Goal: Task Accomplishment & Management: Manage account settings

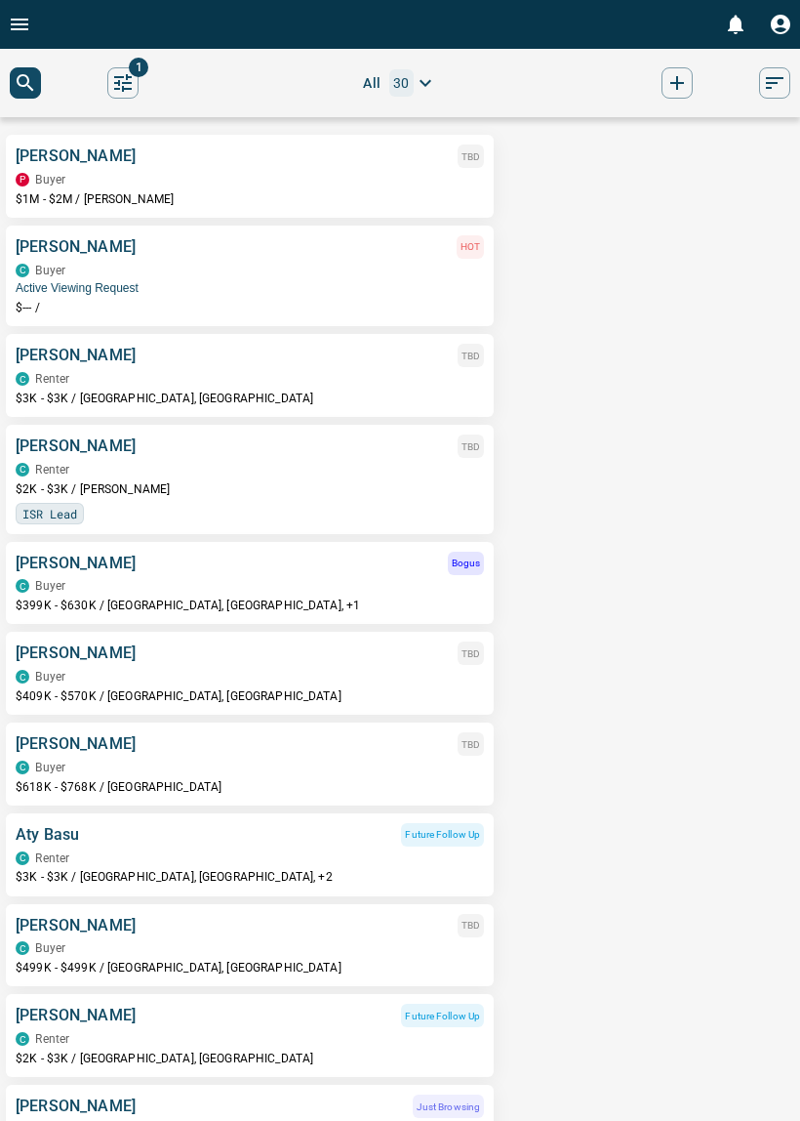
click at [297, 184] on div "P Buyer" at bounding box center [250, 180] width 469 height 14
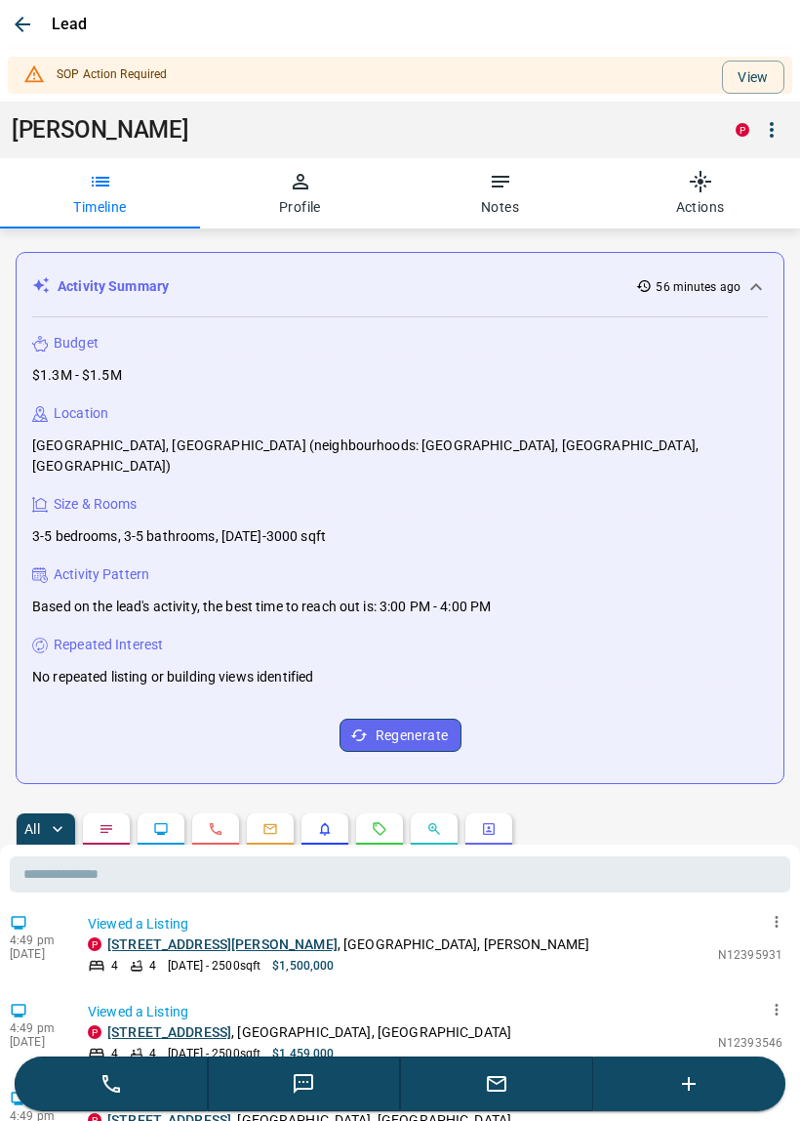
click at [27, 29] on icon "button" at bounding box center [22, 24] width 23 height 23
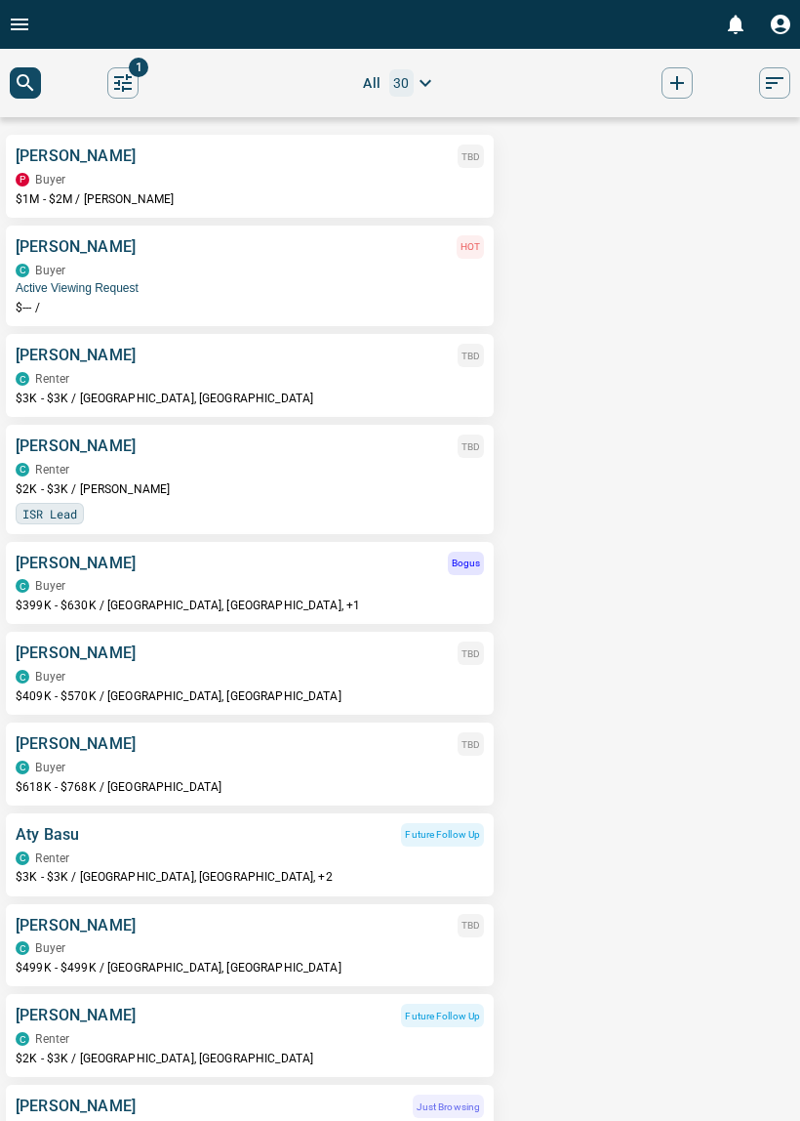
click at [76, 259] on p "[PERSON_NAME]" at bounding box center [76, 246] width 120 height 23
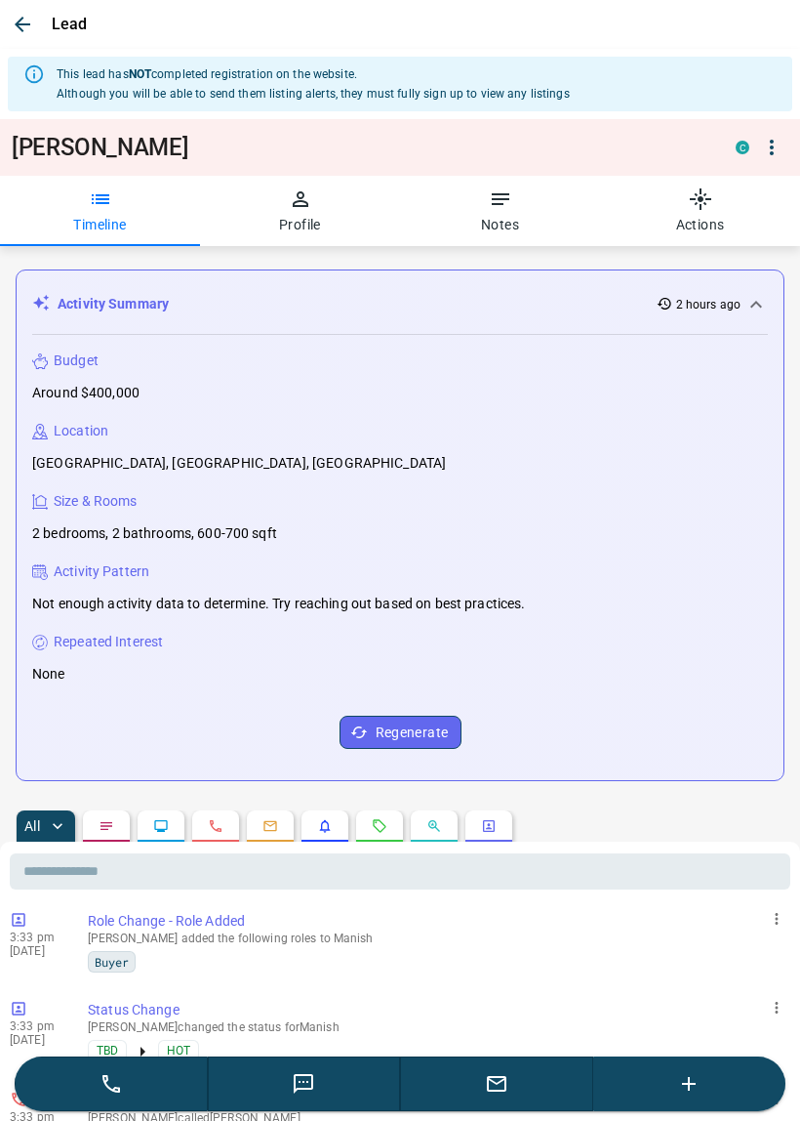
click at [301, 228] on button "Profile" at bounding box center [300, 211] width 200 height 70
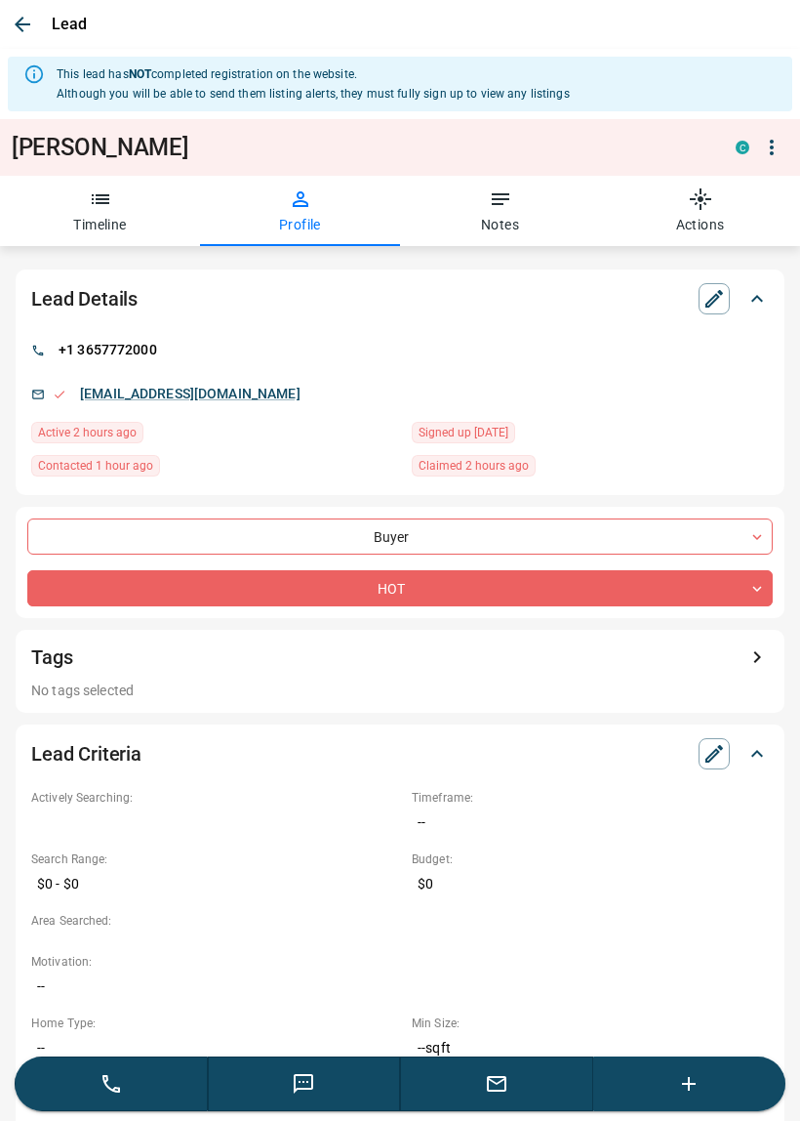
click at [514, 214] on button "Notes" at bounding box center [500, 211] width 200 height 70
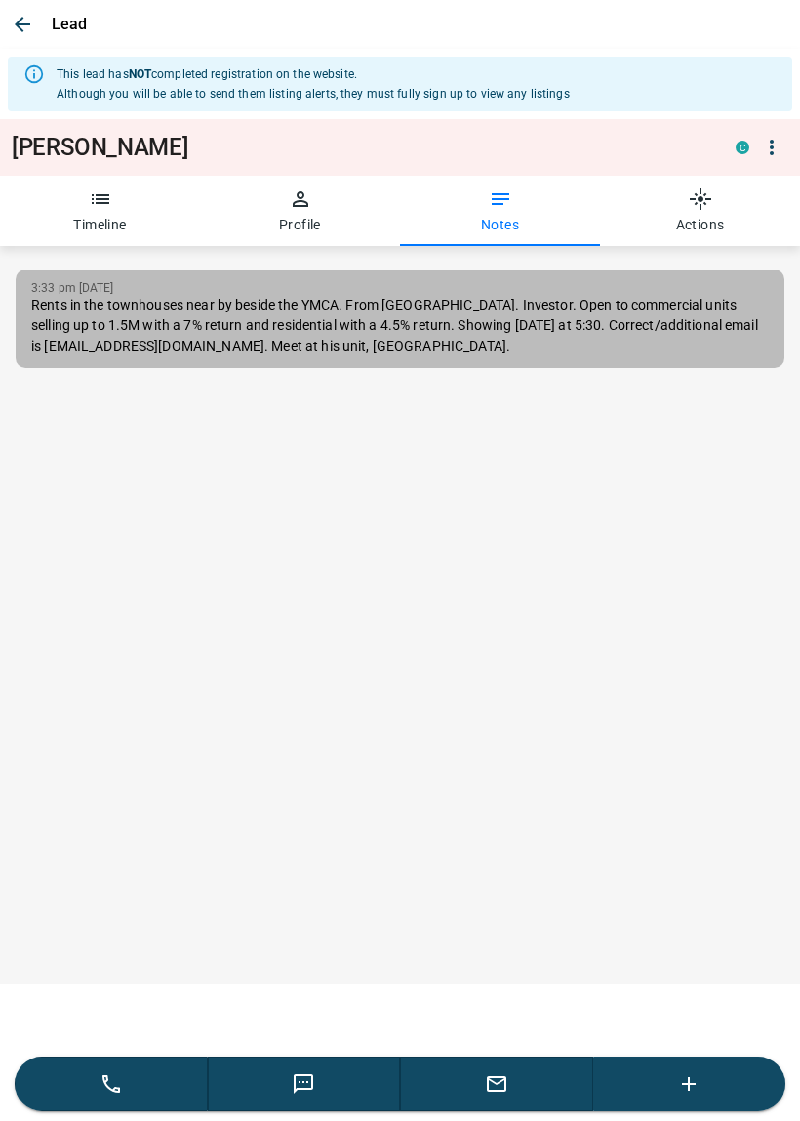
drag, startPoint x: 205, startPoint y: 349, endPoint x: 100, endPoint y: 343, distance: 105.6
click at [100, 343] on p "Rents in the townhouses near by beside the YMCA. From [GEOGRAPHIC_DATA]. Invest…" at bounding box center [400, 325] width 738 height 61
type textarea "**********"
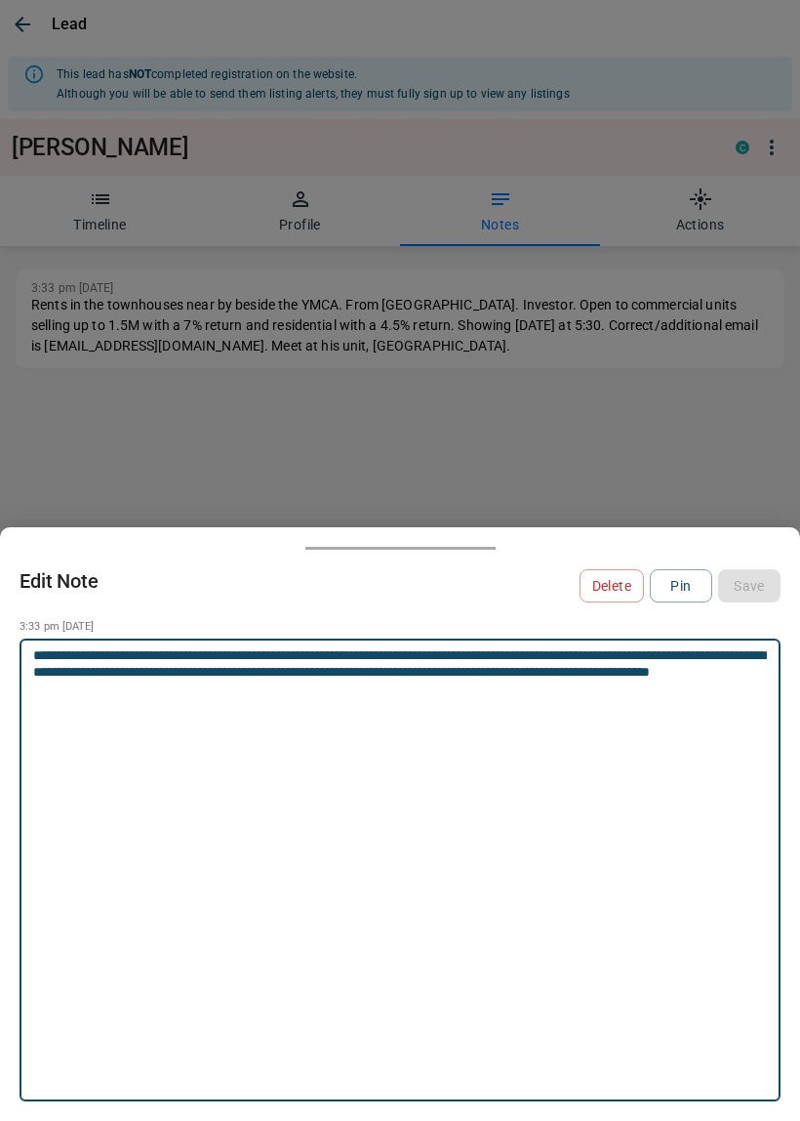
drag, startPoint x: 205, startPoint y: 683, endPoint x: 35, endPoint y: 691, distance: 170.0
click at [33, 692] on textarea "**********" at bounding box center [400, 672] width 734 height 50
drag, startPoint x: 37, startPoint y: 690, endPoint x: 206, endPoint y: 680, distance: 169.2
click at [206, 678] on textarea "**********" at bounding box center [400, 672] width 734 height 50
click at [611, 449] on div at bounding box center [400, 560] width 800 height 1121
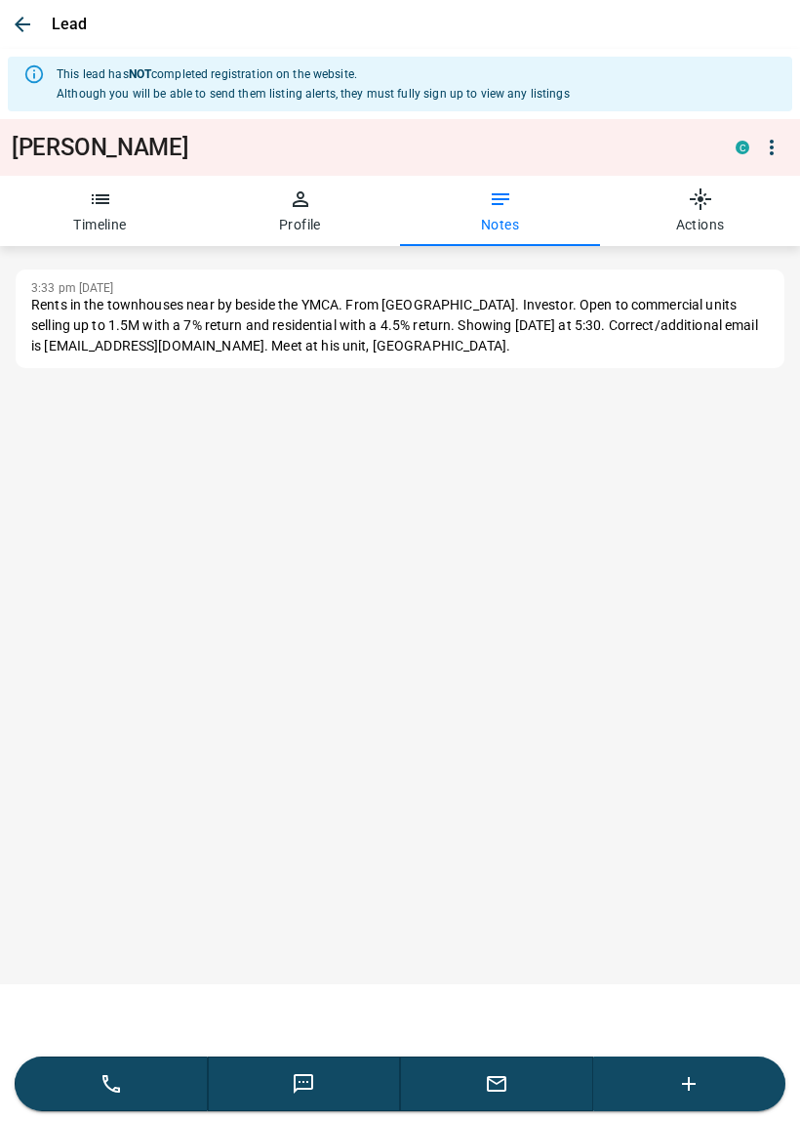
click at [23, 15] on icon "button" at bounding box center [22, 24] width 23 height 23
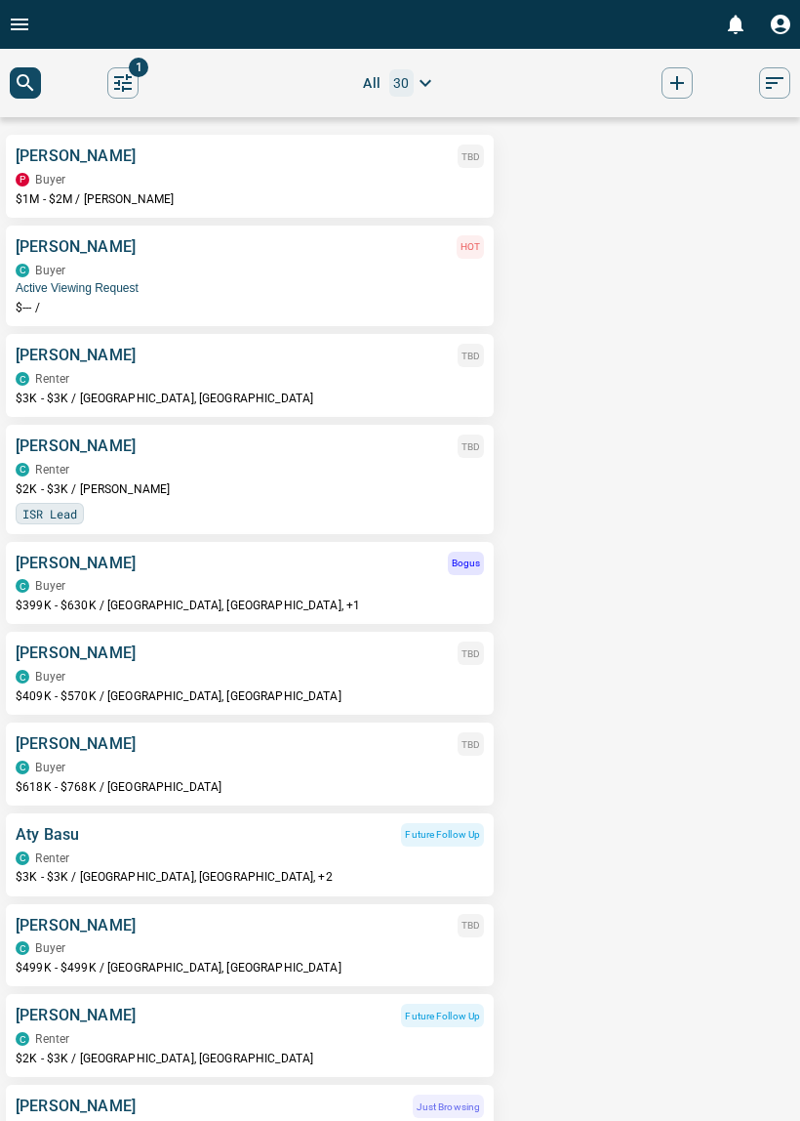
click at [135, 277] on div "C Buyer" at bounding box center [250, 271] width 469 height 14
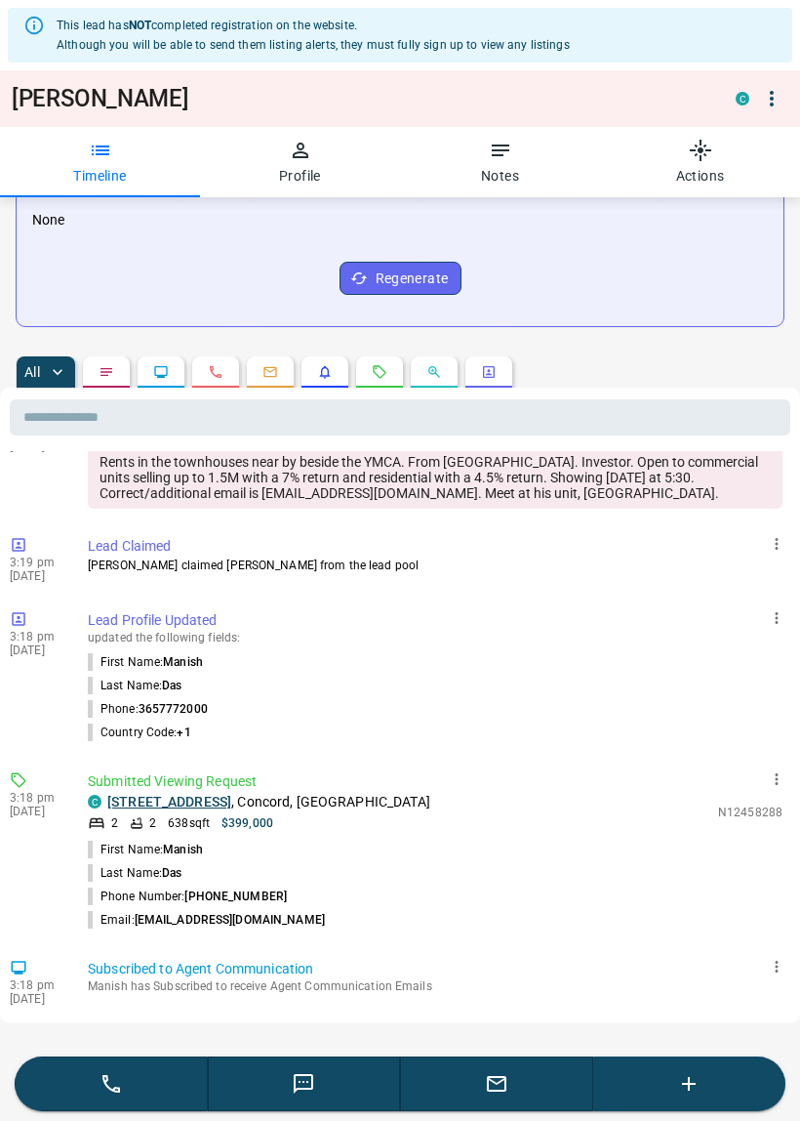
scroll to position [454, 0]
drag, startPoint x: 271, startPoint y: 789, endPoint x: 108, endPoint y: 785, distance: 163.1
click at [108, 792] on p "[STREET_ADDRESS]" at bounding box center [268, 802] width 323 height 20
copy link "[STREET_ADDRESS]"
click at [374, 61] on div "This lead has NOT completed registration on the website. Although you will be a…" at bounding box center [313, 35] width 513 height 55
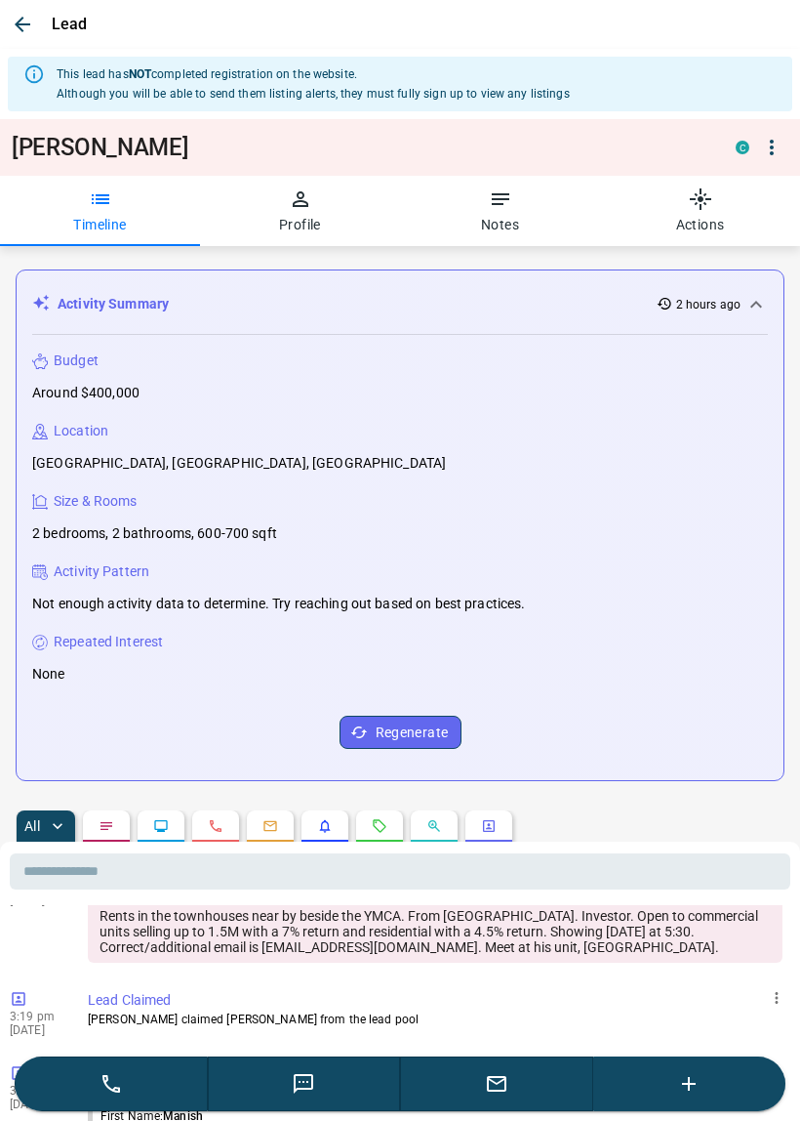
scroll to position [0, 0]
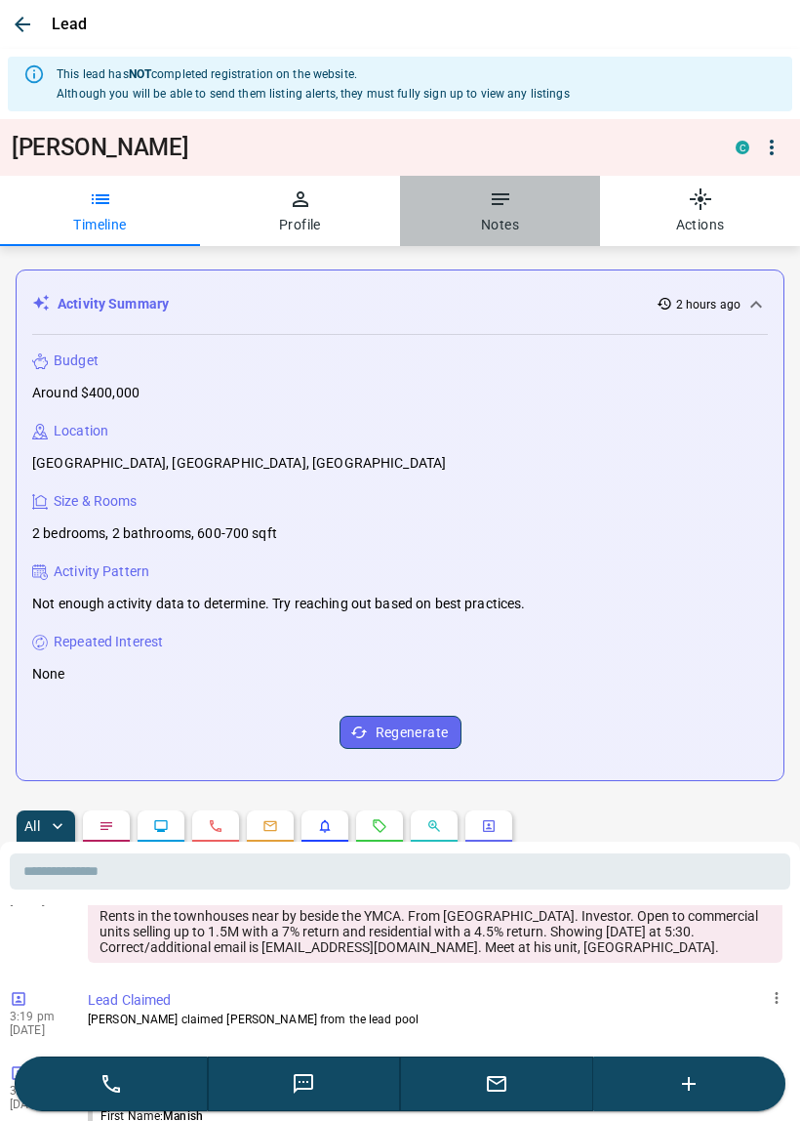
click at [495, 196] on icon "button" at bounding box center [501, 199] width 18 height 12
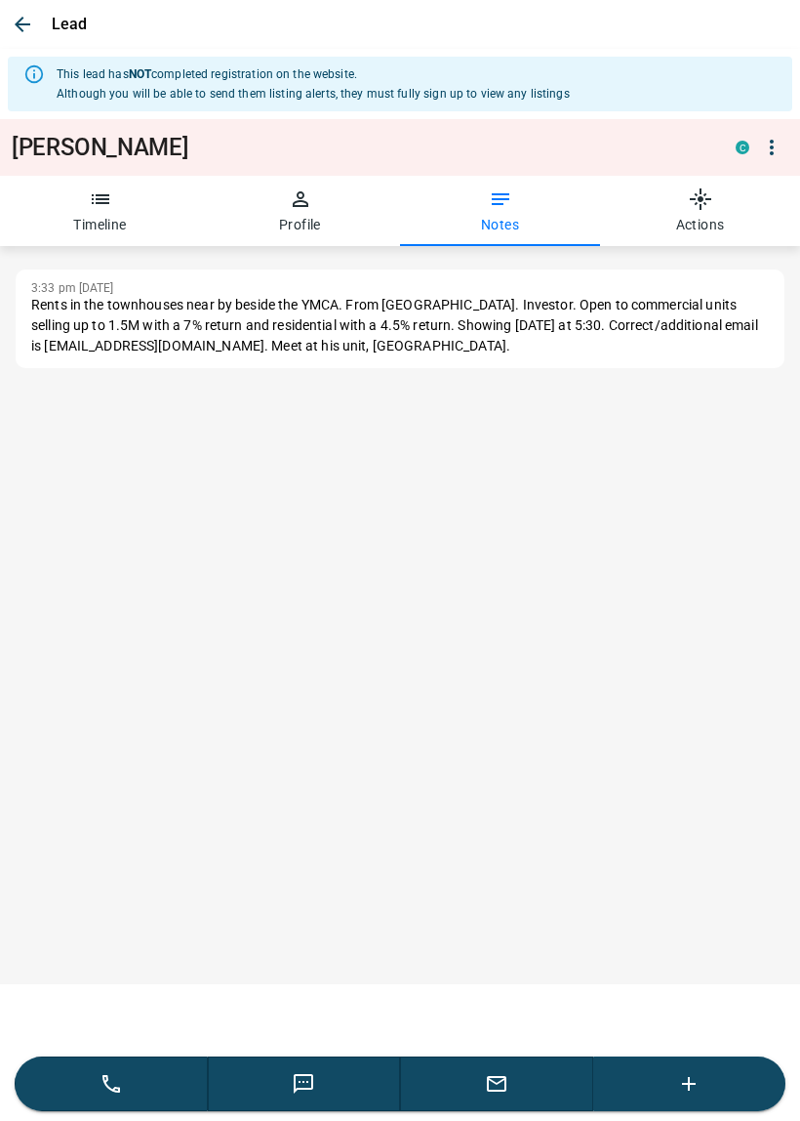
click at [19, 21] on icon "button" at bounding box center [23, 25] width 16 height 16
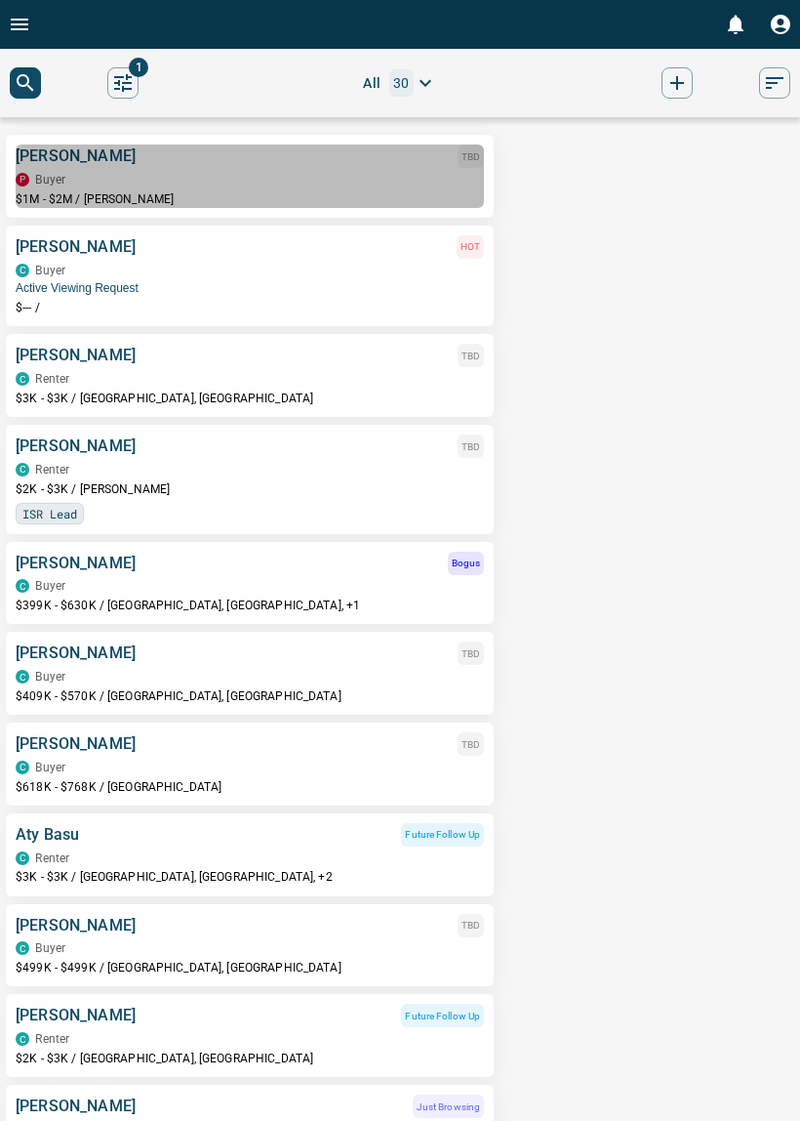
click at [226, 168] on div "[PERSON_NAME] TBD P Buyer $1M - $2M / [PERSON_NAME]" at bounding box center [250, 175] width 469 height 63
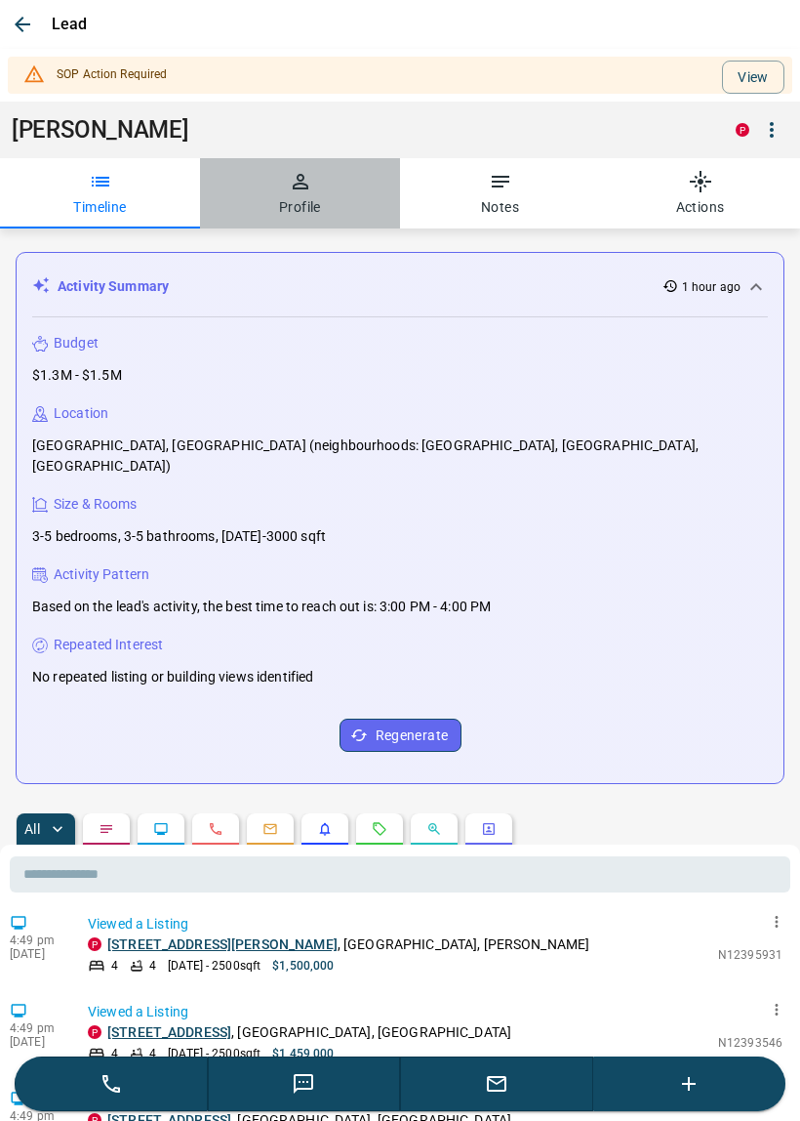
click at [304, 208] on button "Profile" at bounding box center [300, 193] width 200 height 70
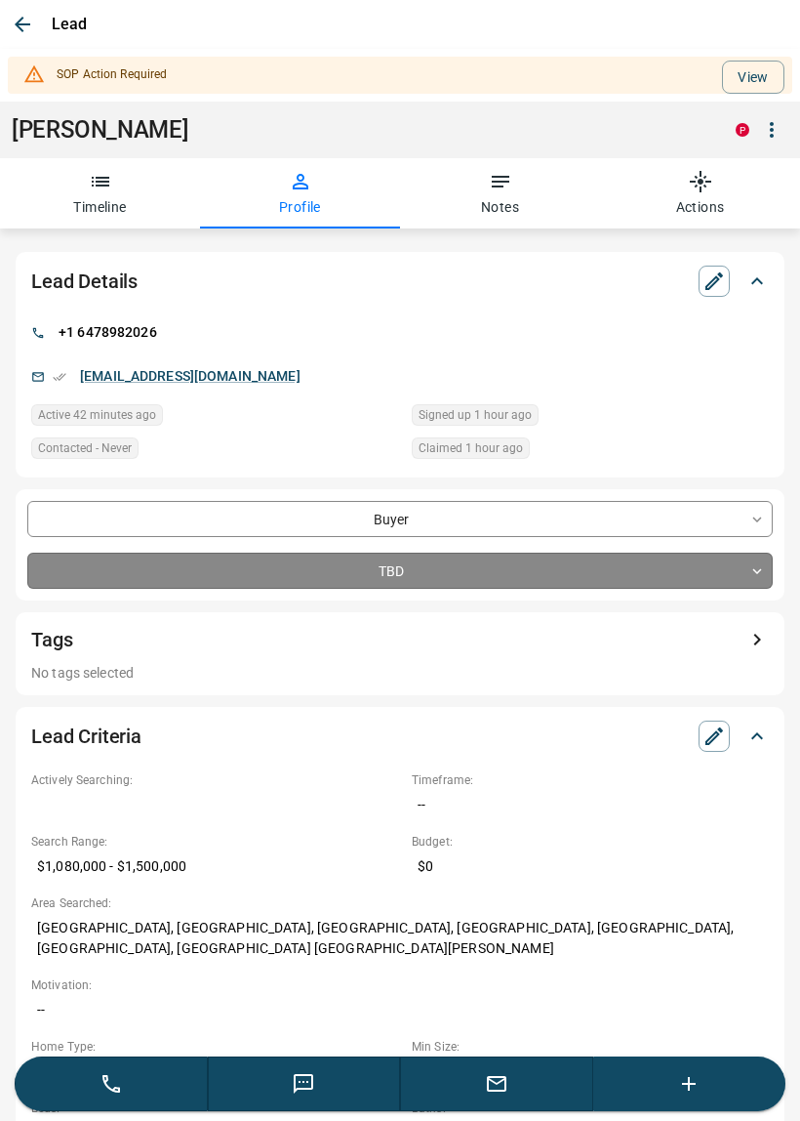
click at [398, 570] on body "0 1 All 30 [PERSON_NAME] TBD P Buyer $1M - $2M / [PERSON_NAME] Das HOT C Buyer …" at bounding box center [400, 351] width 800 height 703
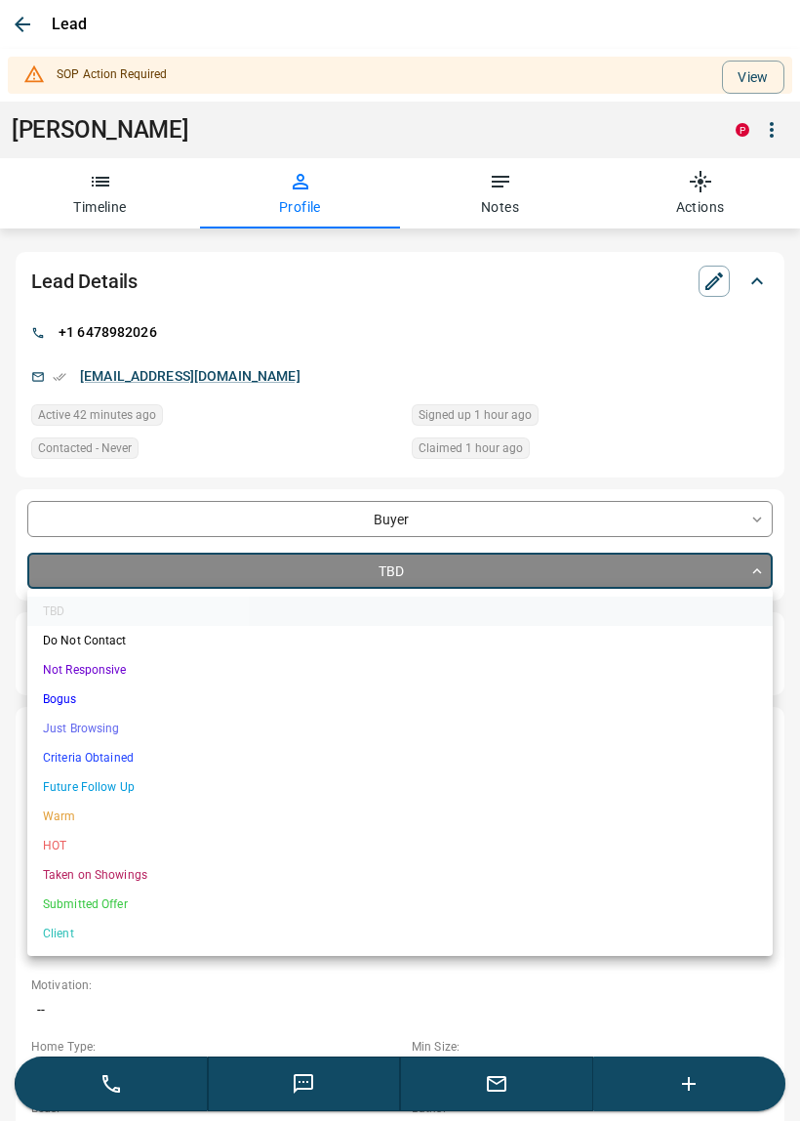
click at [85, 727] on li "Just Browsing" at bounding box center [400, 728] width 746 height 29
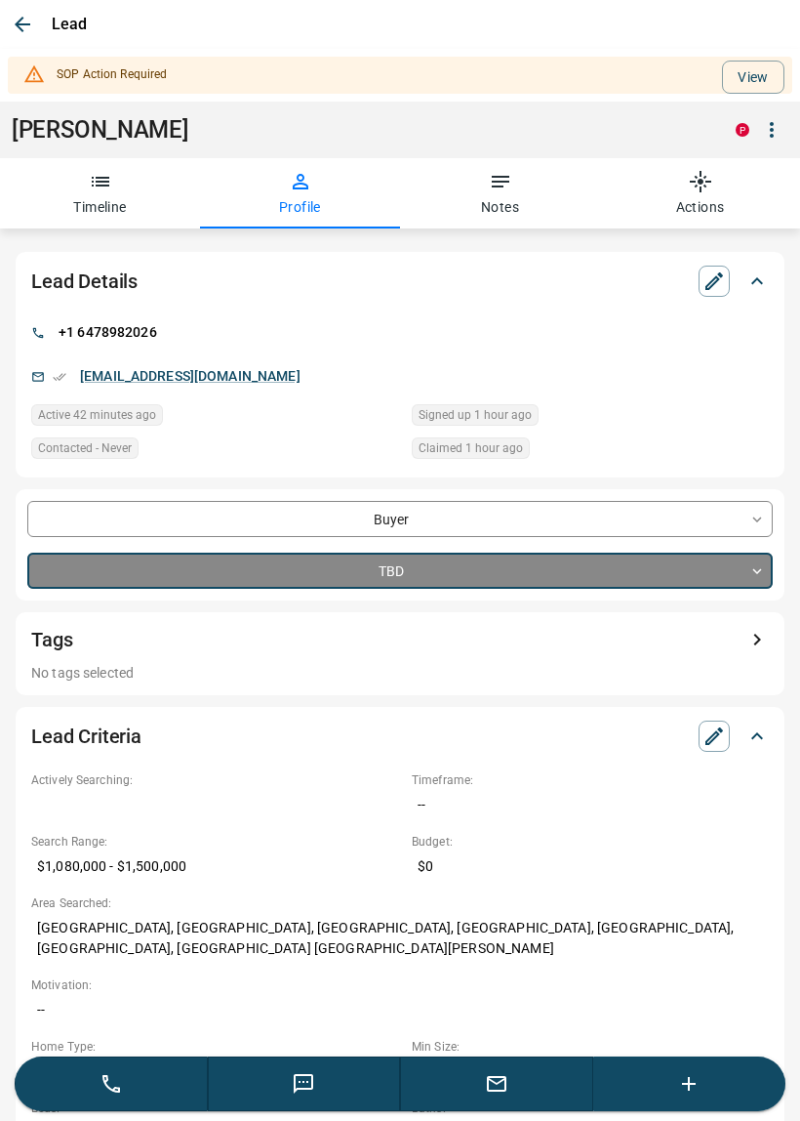
type input "*"
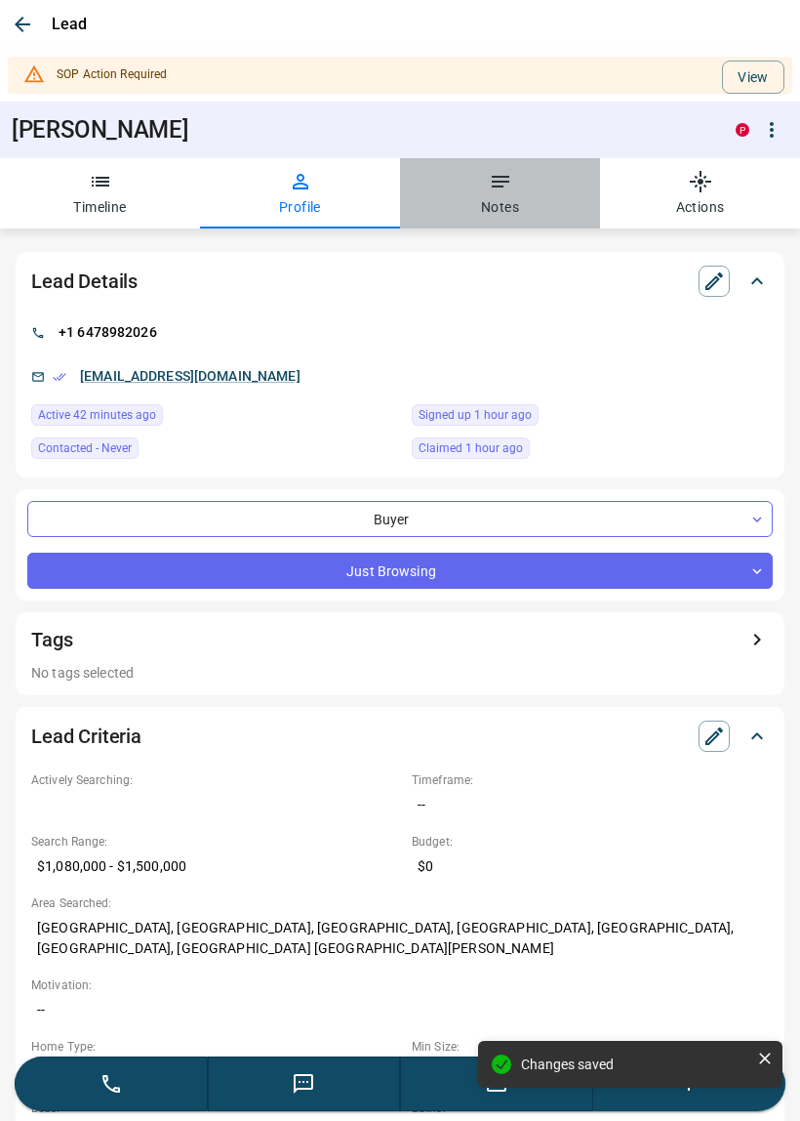
click at [514, 195] on button "Notes" at bounding box center [500, 193] width 200 height 70
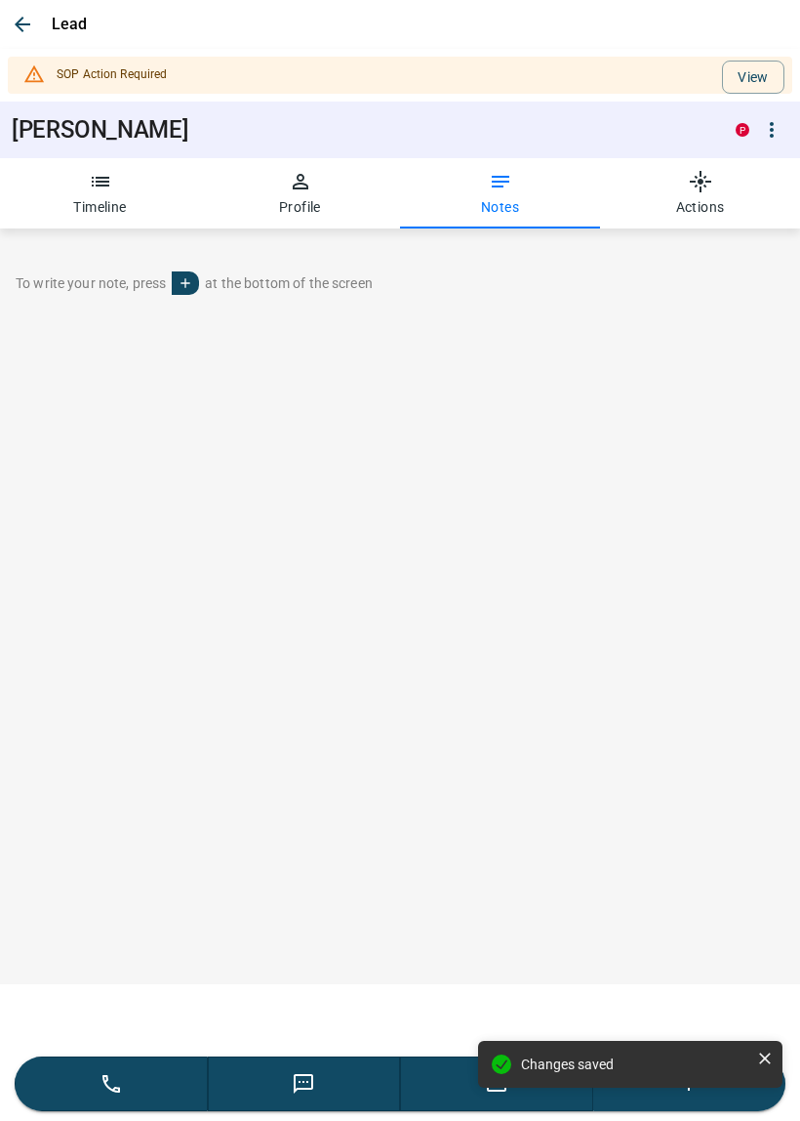
click at [715, 1088] on div "Changes saved" at bounding box center [630, 1072] width 312 height 70
click at [676, 1096] on div "Changes saved" at bounding box center [630, 1072] width 312 height 70
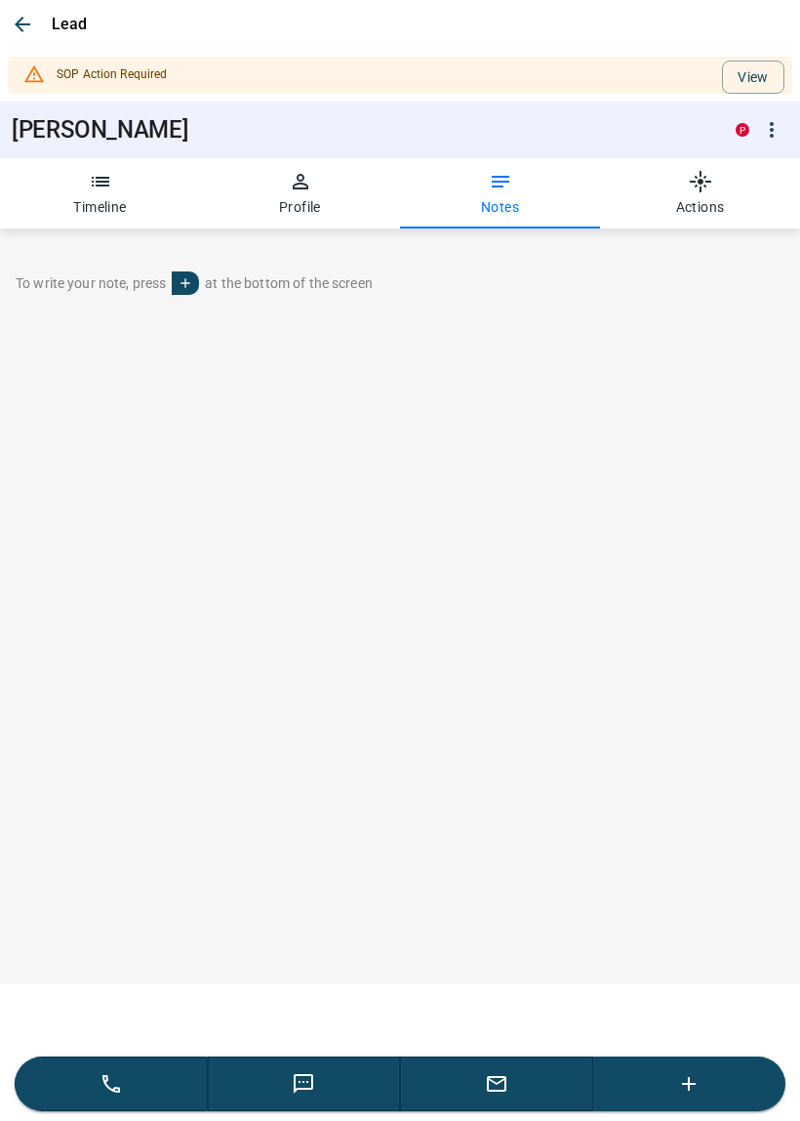
click at [684, 1082] on div "Changes saved" at bounding box center [630, 1072] width 312 height 70
click at [697, 1079] on icon "button" at bounding box center [688, 1083] width 23 height 23
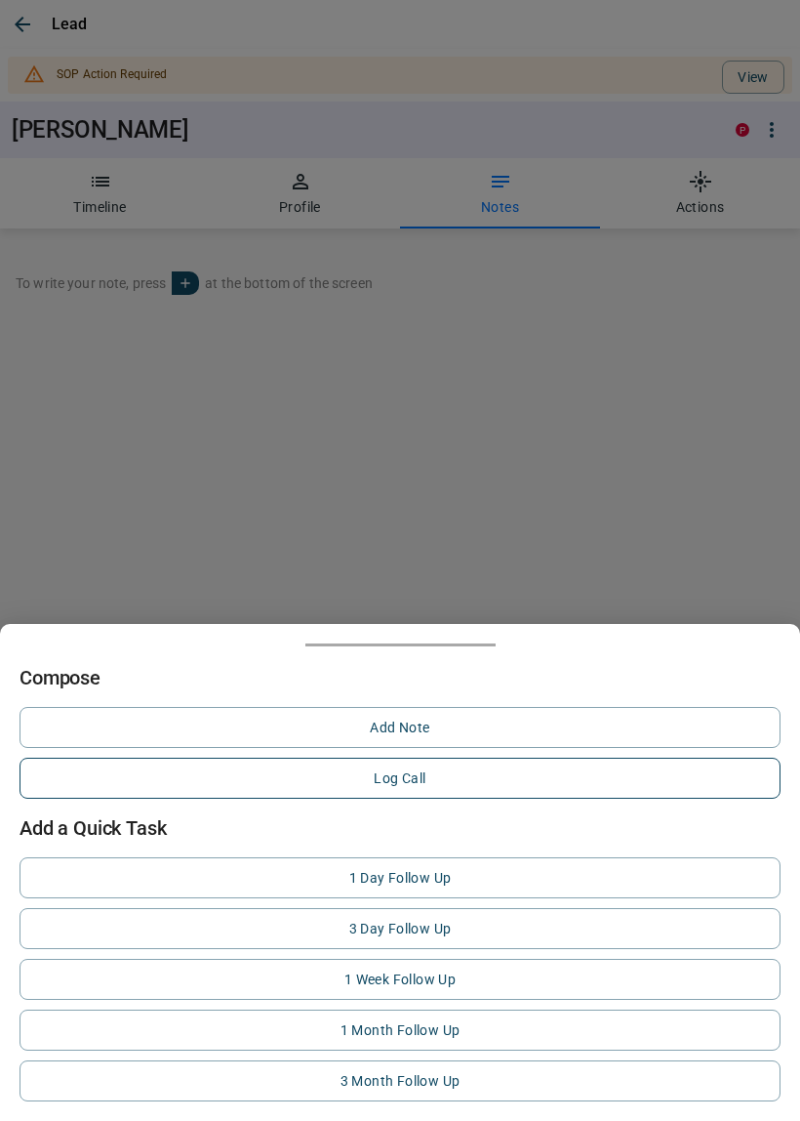
click at [413, 778] on button "Log Call" at bounding box center [400, 778] width 761 height 41
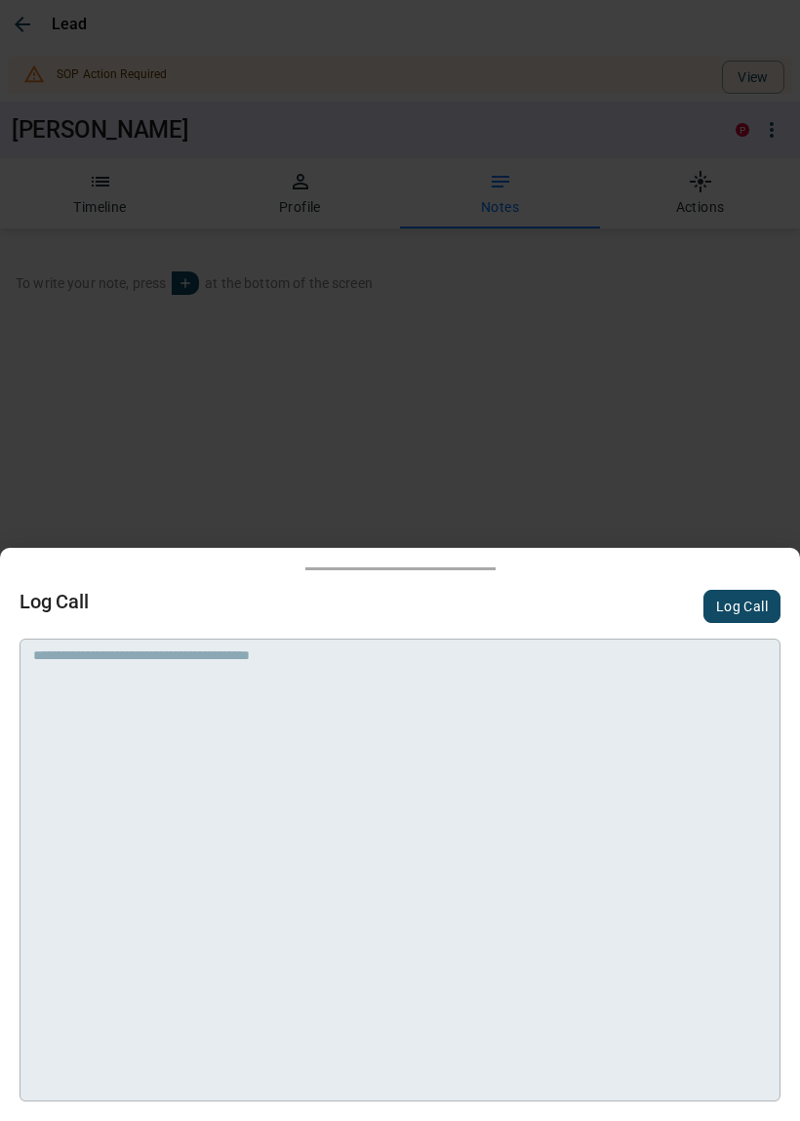
click at [360, 738] on div "* ​" at bounding box center [400, 869] width 761 height 463
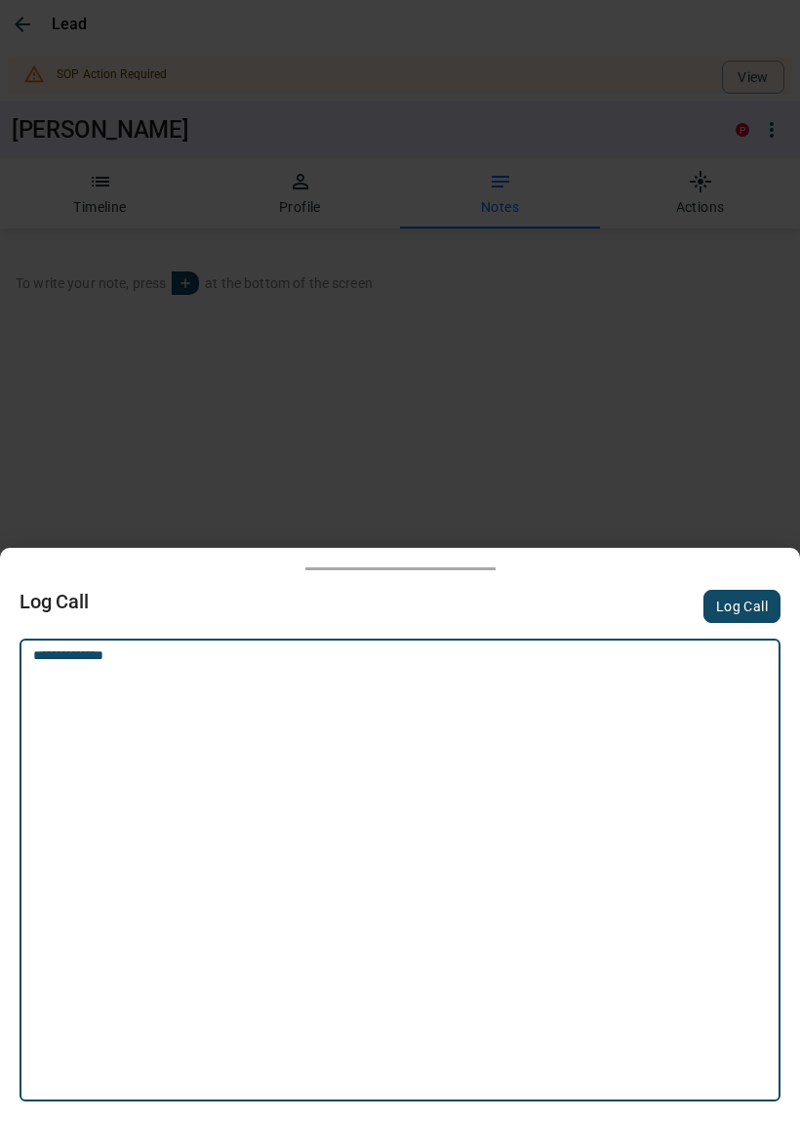
type textarea "**********"
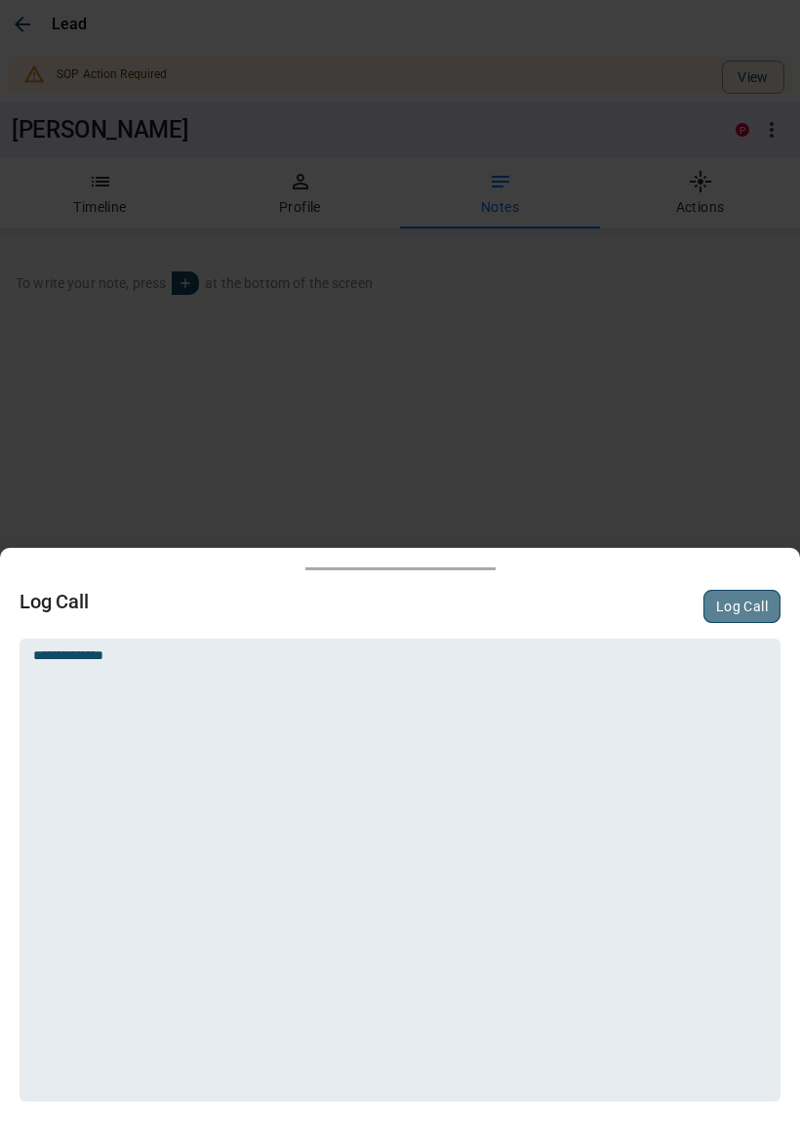
click at [751, 594] on button "Log Call" at bounding box center [742, 606] width 77 height 33
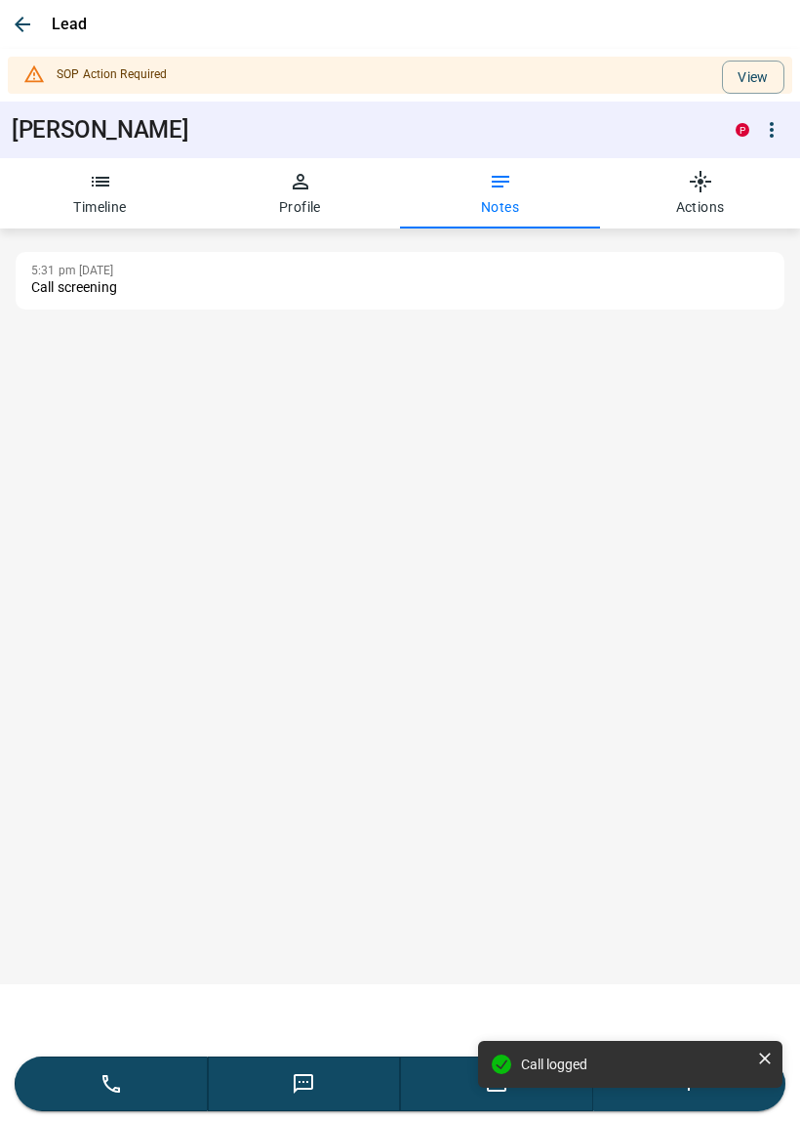
click at [697, 1104] on div "Call logged" at bounding box center [630, 1072] width 312 height 70
click at [690, 1096] on div "Call logged" at bounding box center [630, 1072] width 312 height 70
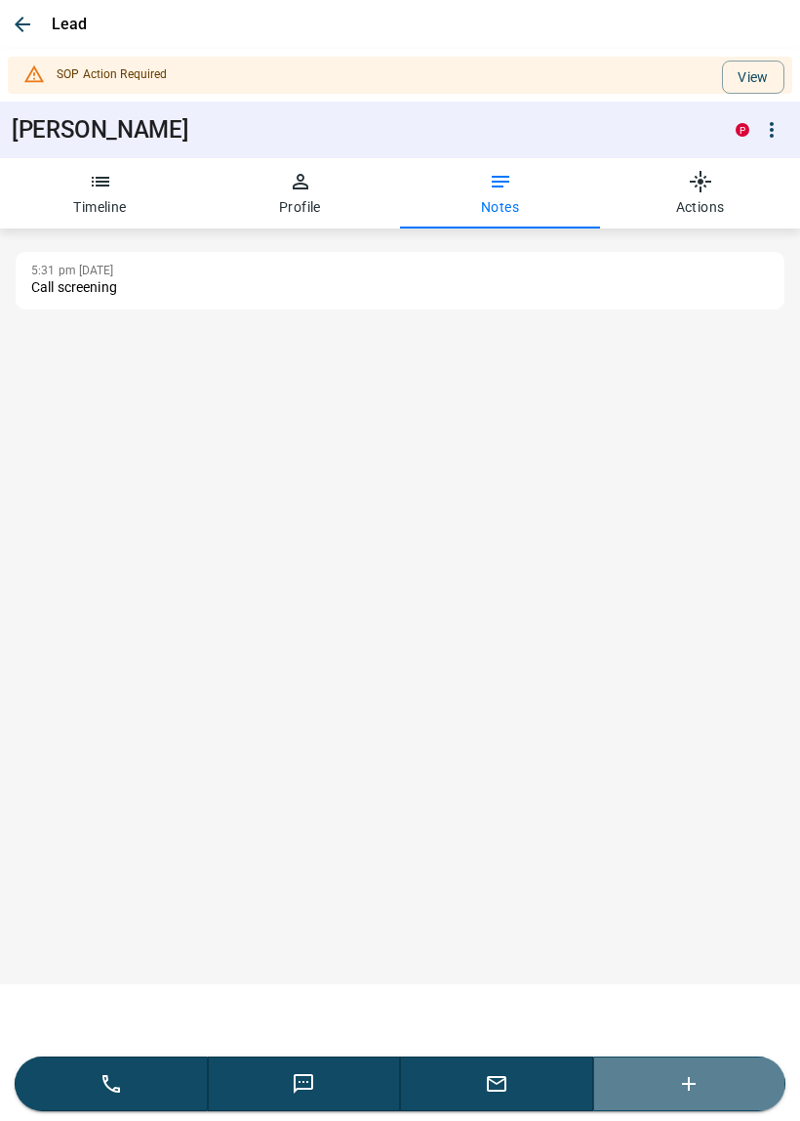
click at [679, 1074] on icon "button" at bounding box center [688, 1083] width 23 height 23
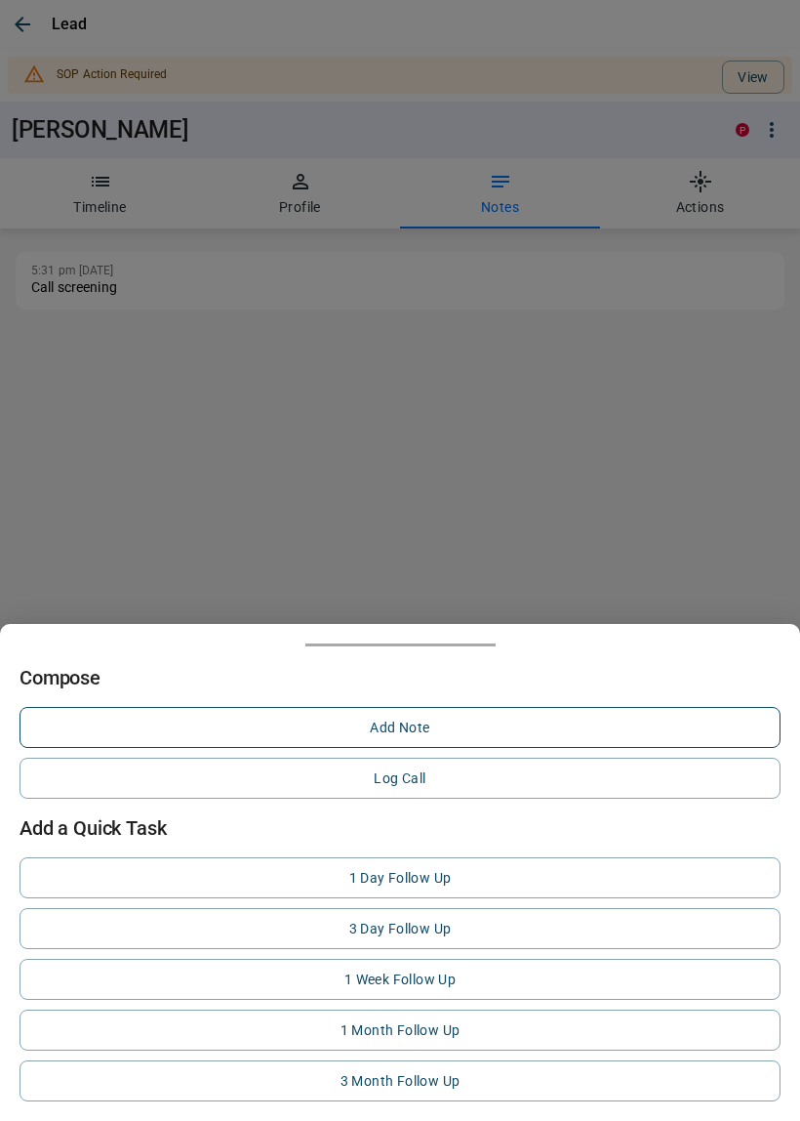
click at [402, 727] on button "Add Note" at bounding box center [400, 727] width 761 height 41
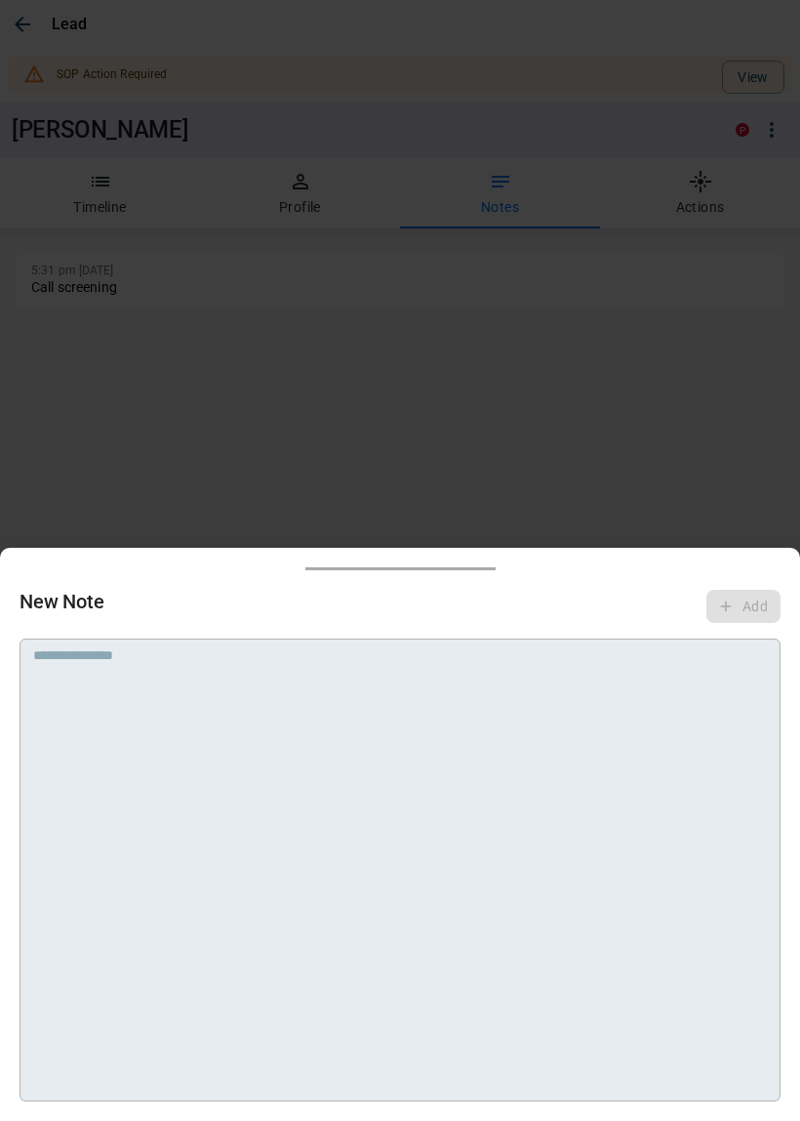
click at [395, 708] on div "* ​" at bounding box center [400, 869] width 761 height 463
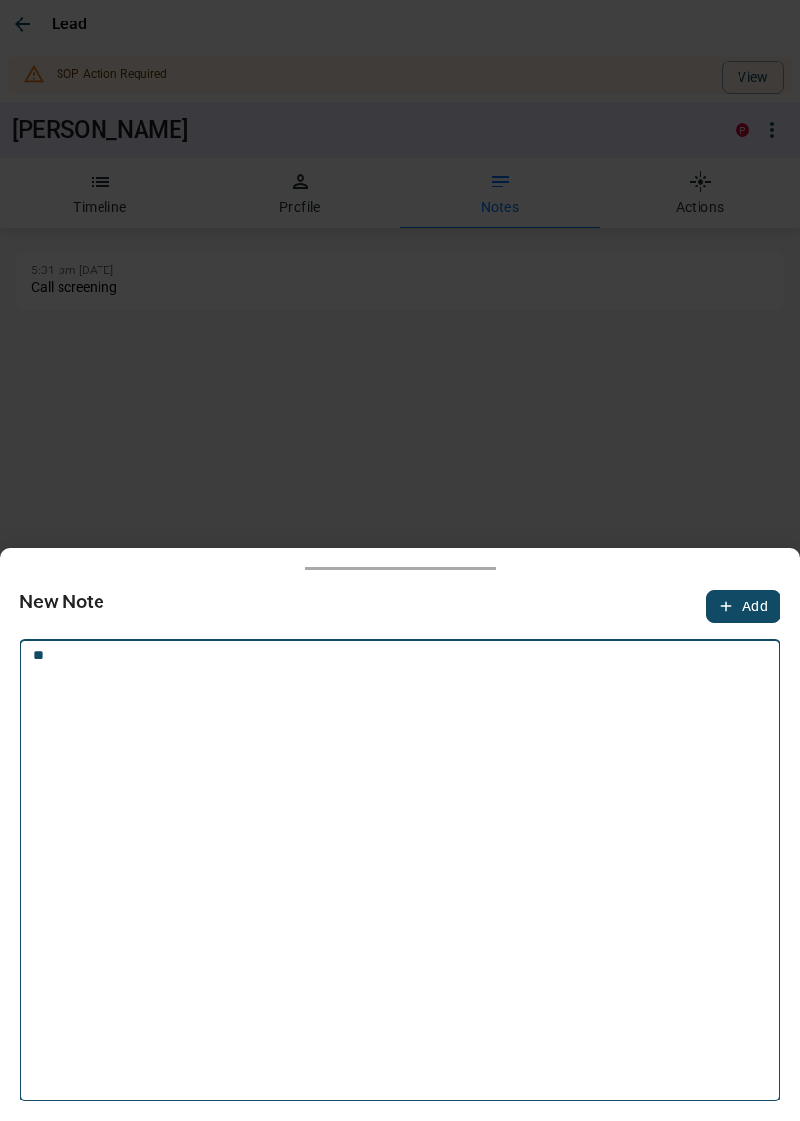
type textarea "*"
drag, startPoint x: 432, startPoint y: 658, endPoint x: 201, endPoint y: 656, distance: 231.4
click at [201, 656] on textarea "**********" at bounding box center [400, 672] width 734 height 50
paste textarea
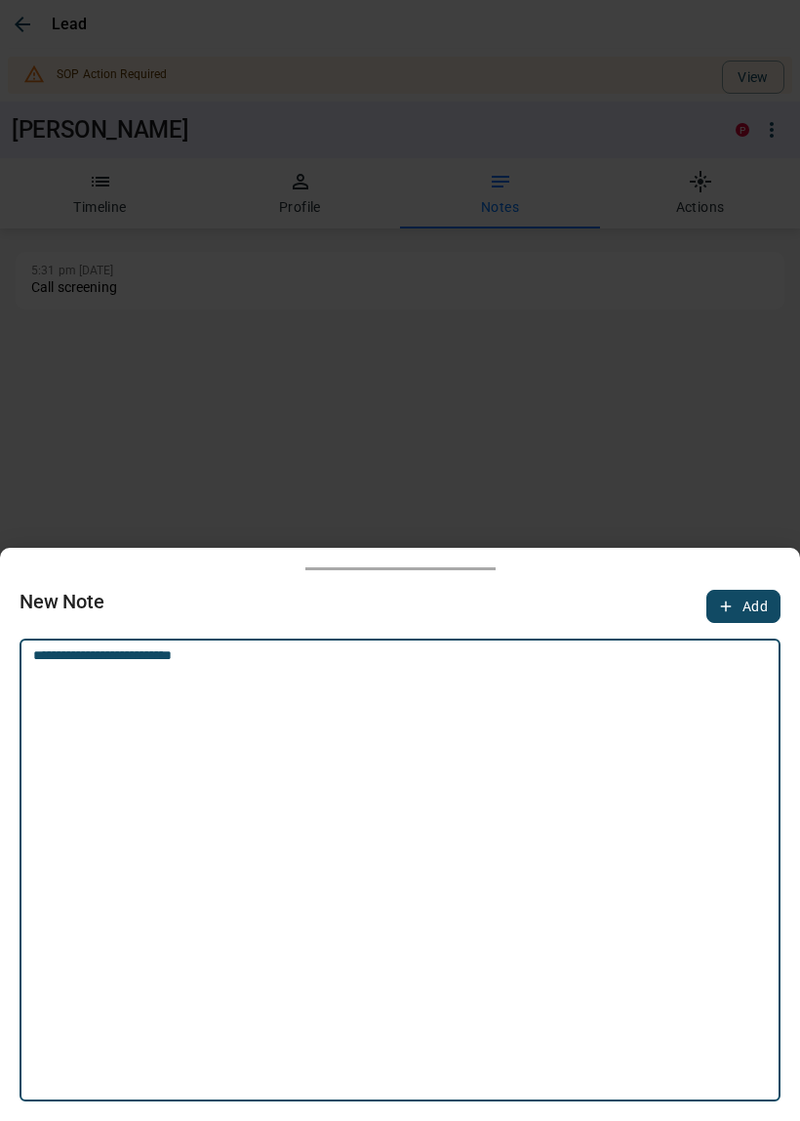
paste textarea "**********"
type textarea "**********"
click at [743, 606] on button "Add" at bounding box center [744, 606] width 74 height 33
click at [609, 469] on div at bounding box center [400, 560] width 800 height 1121
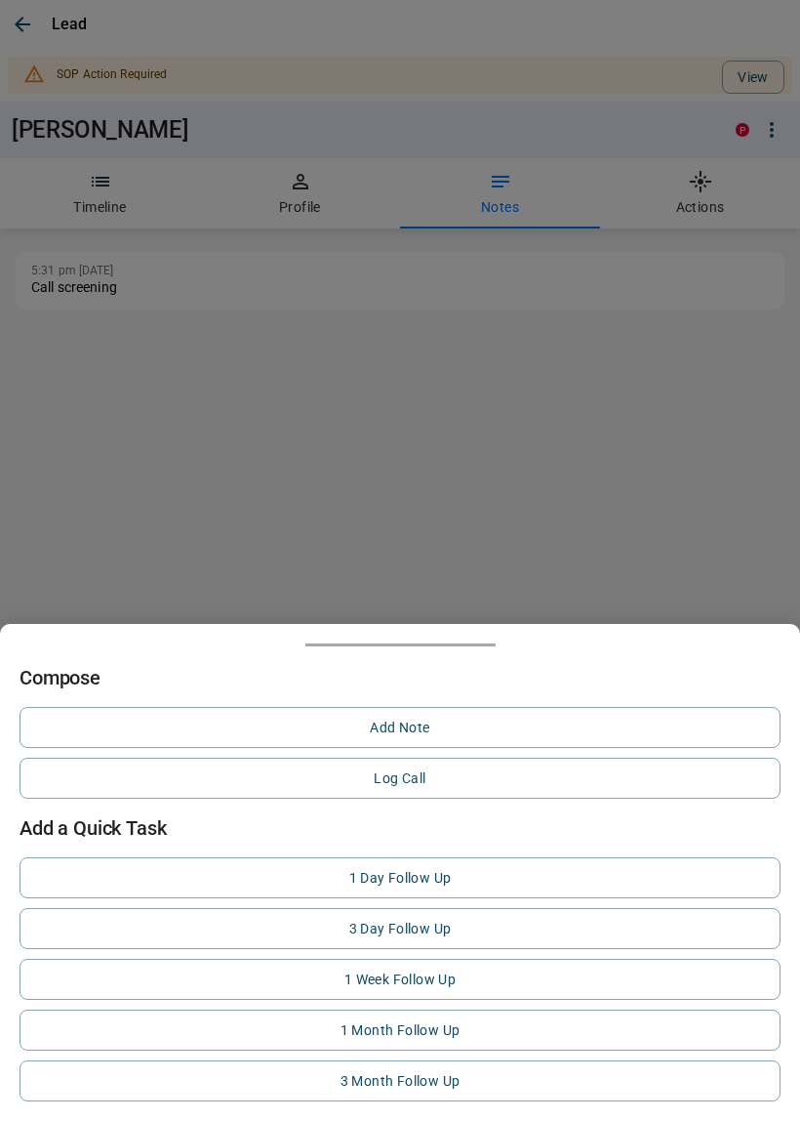
click at [512, 548] on div at bounding box center [400, 560] width 800 height 1121
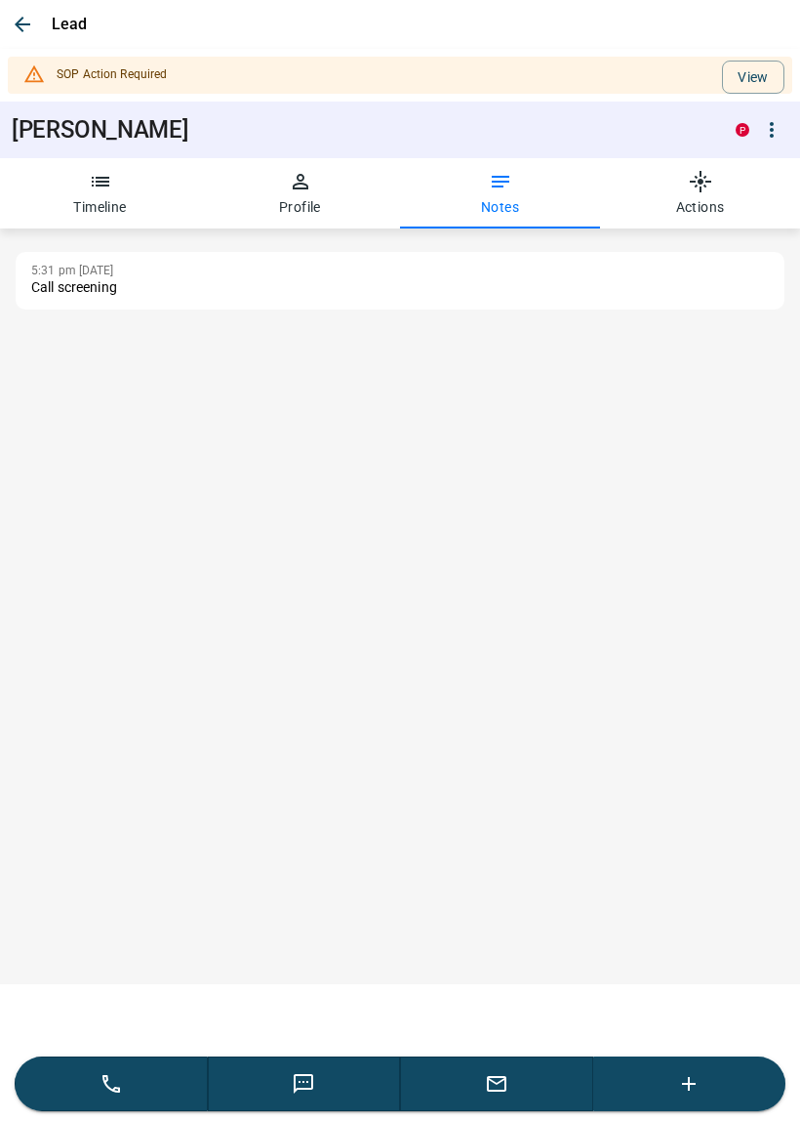
click at [22, 21] on icon "button" at bounding box center [22, 24] width 23 height 23
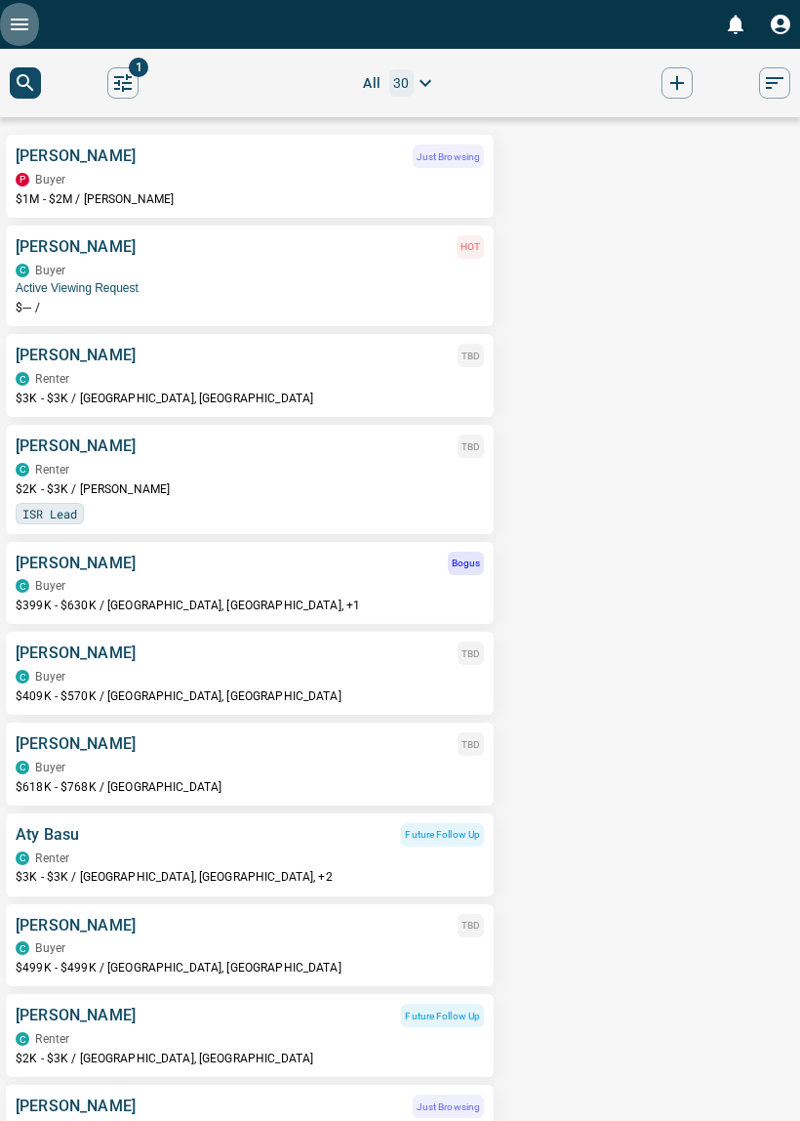
click at [16, 27] on icon "Open drawer" at bounding box center [19, 24] width 23 height 23
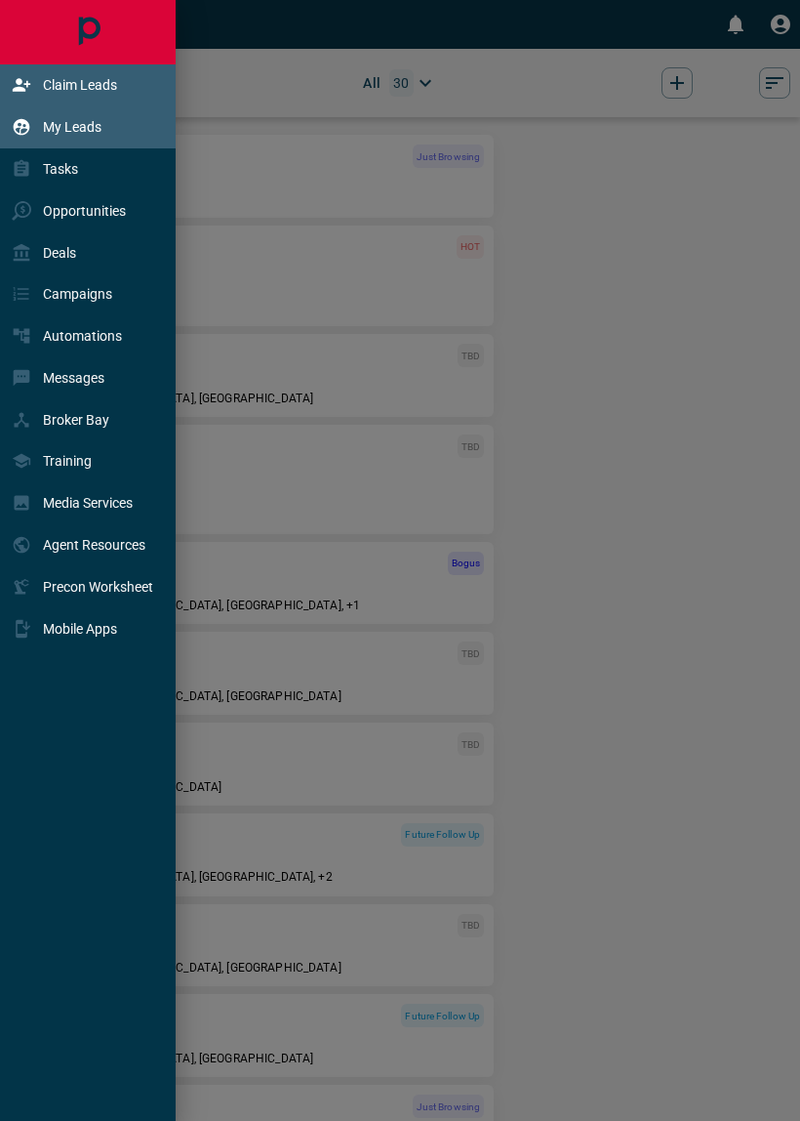
click at [70, 90] on p "Claim Leads" at bounding box center [80, 85] width 74 height 16
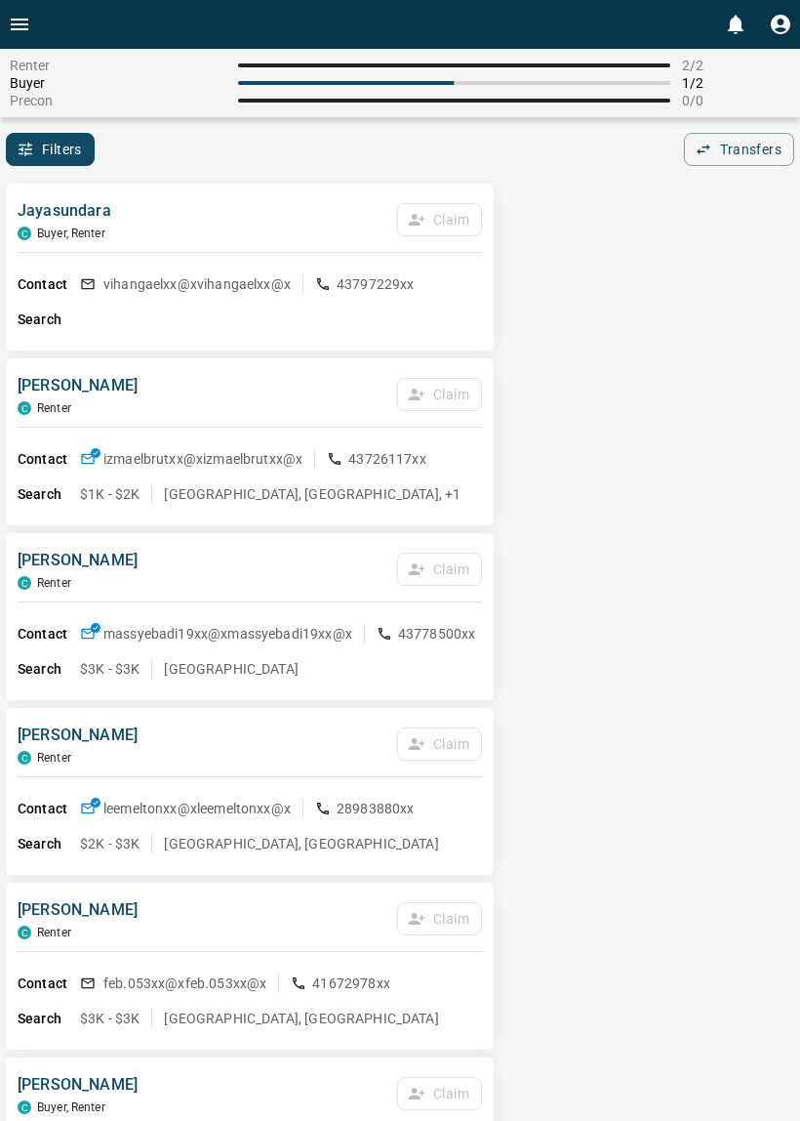
click at [68, 160] on button "Filters" at bounding box center [50, 149] width 89 height 33
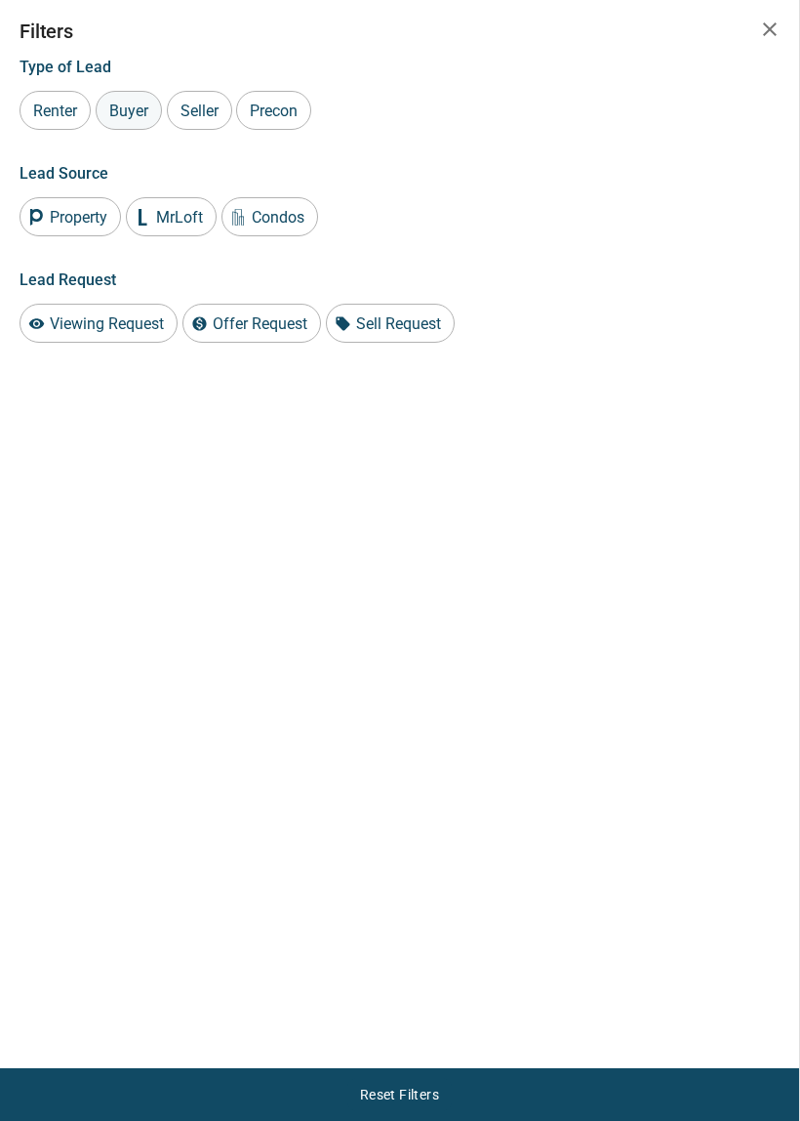
click at [136, 117] on span "Buyer" at bounding box center [128, 111] width 53 height 19
click at [765, 31] on icon "button" at bounding box center [769, 29] width 23 height 23
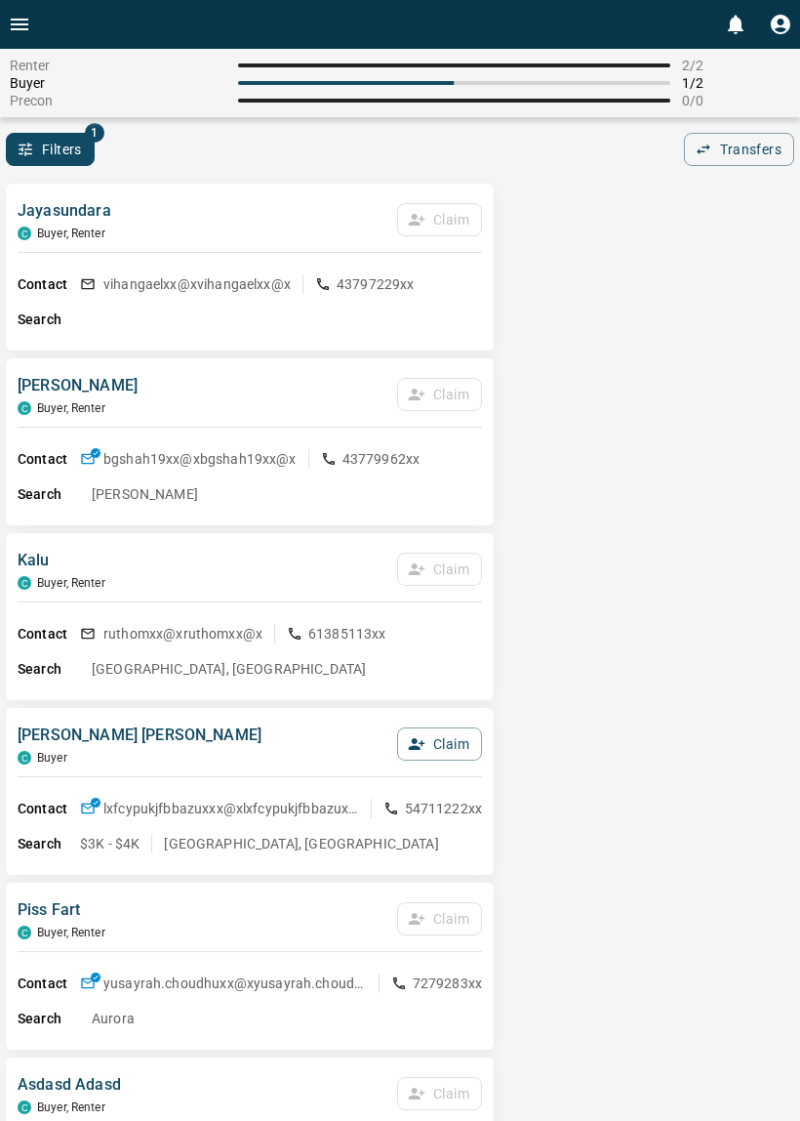
click at [59, 143] on button "Filters" at bounding box center [50, 149] width 89 height 33
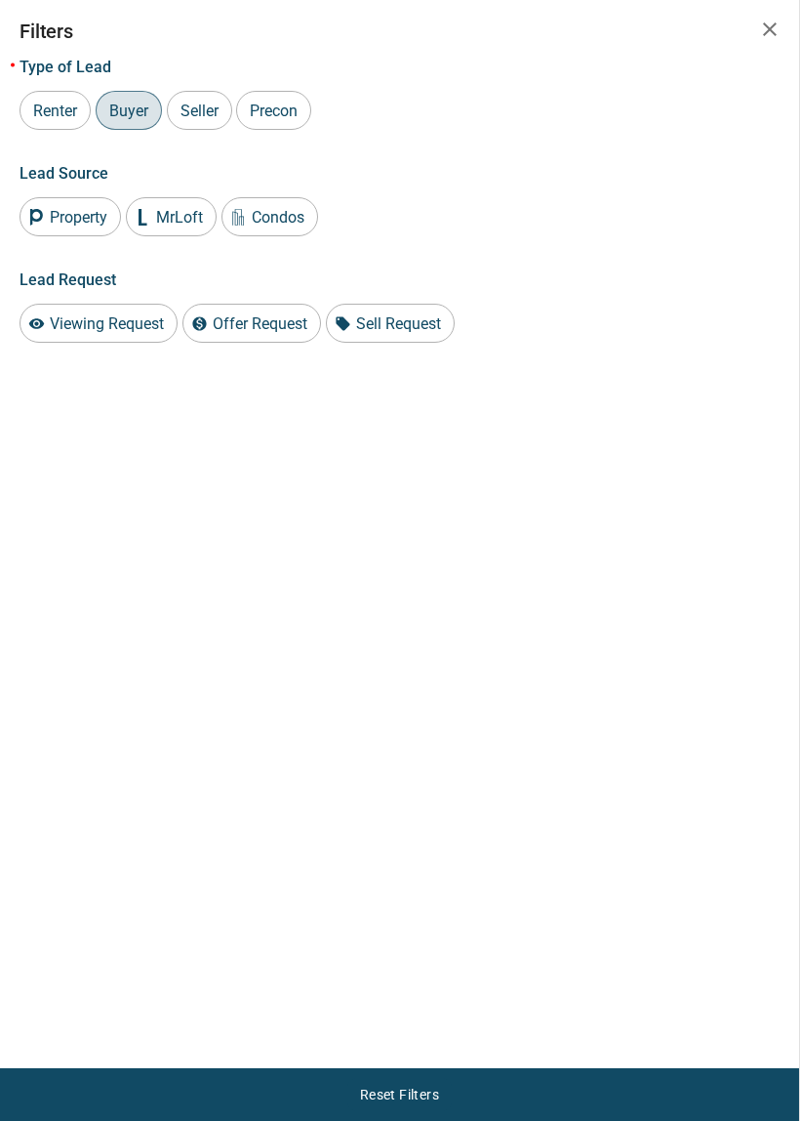
click at [123, 112] on span "Buyer" at bounding box center [128, 111] width 53 height 19
click at [769, 29] on icon "button" at bounding box center [770, 29] width 14 height 14
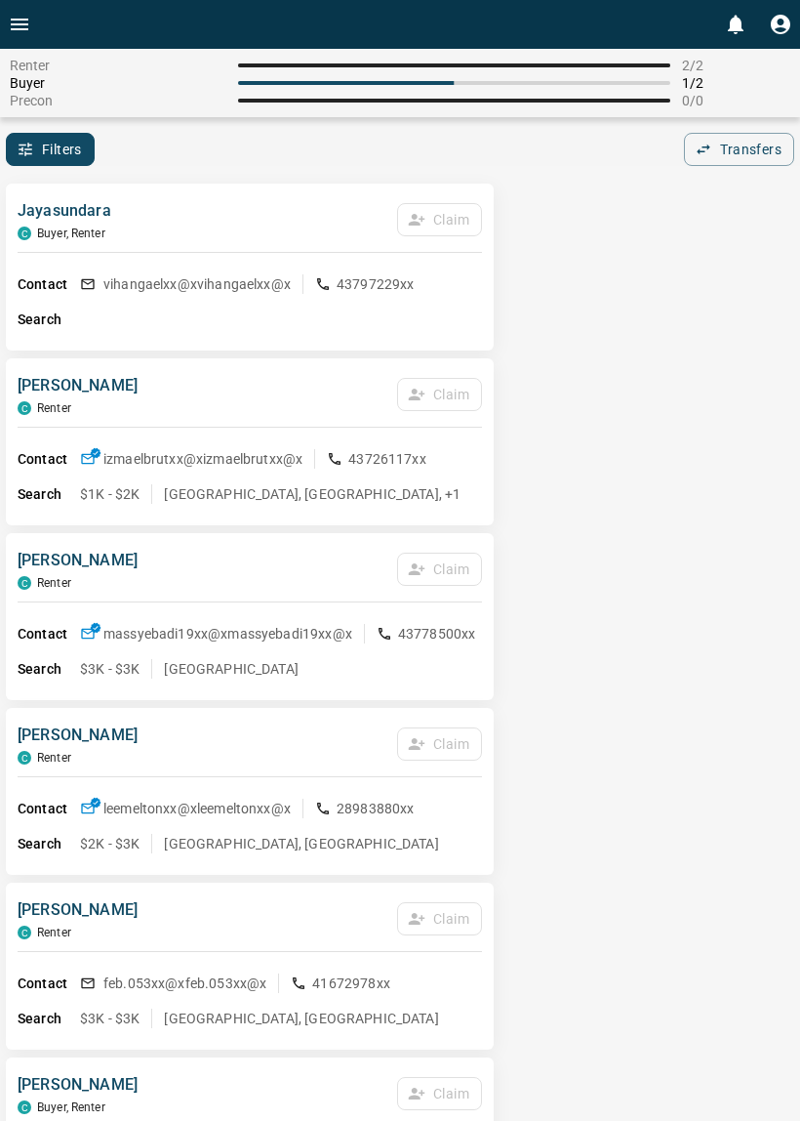
click at [63, 156] on button "Filters" at bounding box center [50, 149] width 89 height 33
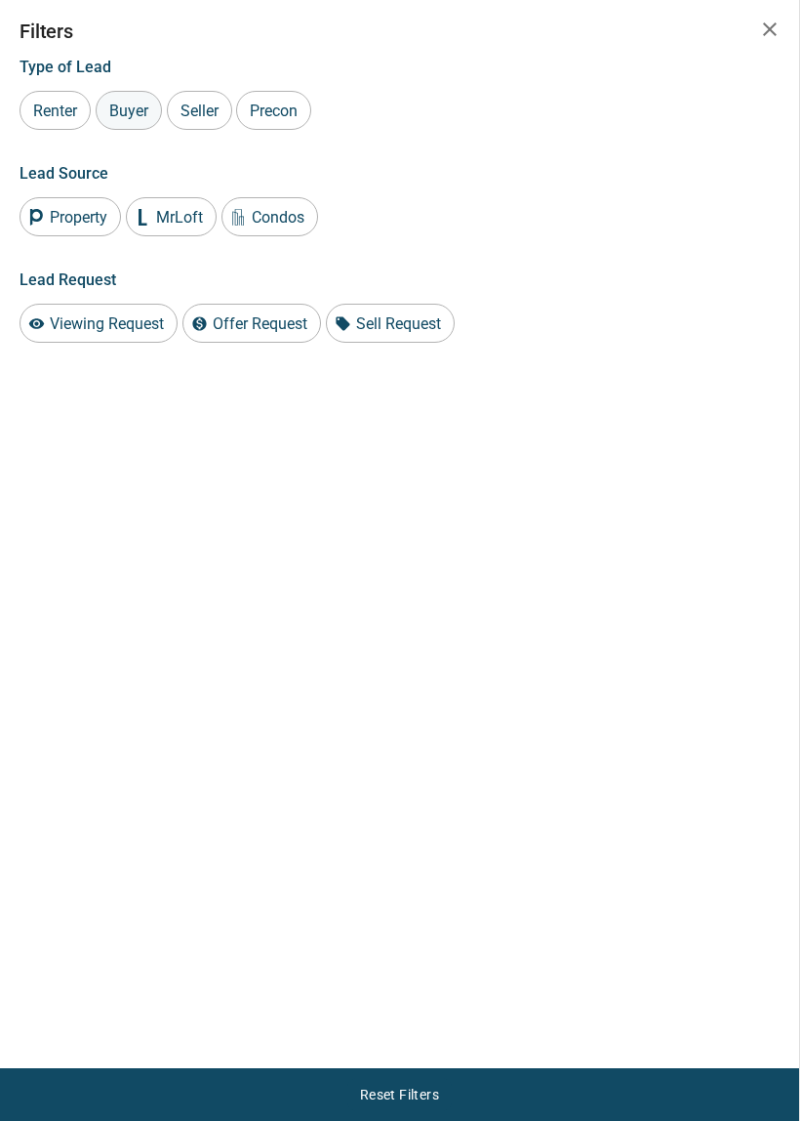
click at [140, 109] on span "Buyer" at bounding box center [128, 111] width 53 height 19
click at [770, 29] on icon "button" at bounding box center [770, 29] width 14 height 14
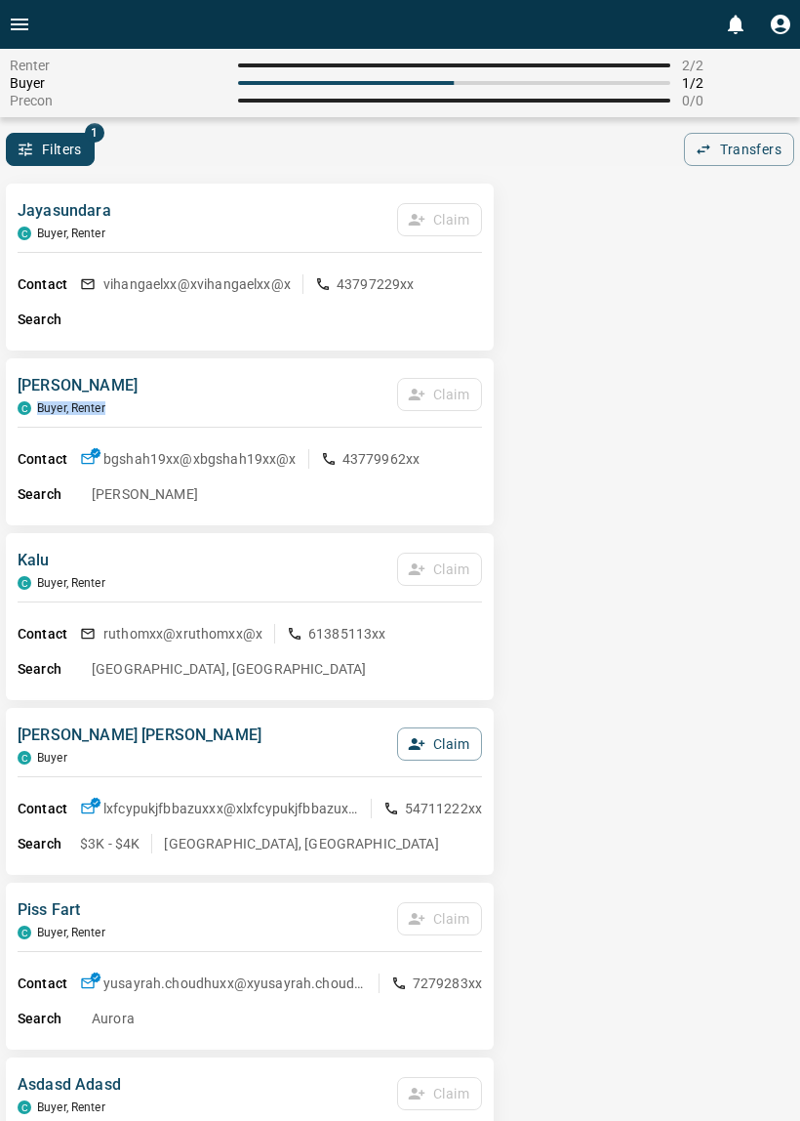
drag, startPoint x: 243, startPoint y: 407, endPoint x: -1, endPoint y: -1, distance: 475.5
click at [132, 397] on div "[PERSON_NAME], Renter Claim" at bounding box center [250, 400] width 465 height 53
